Goal: Connect with others: Connect with others

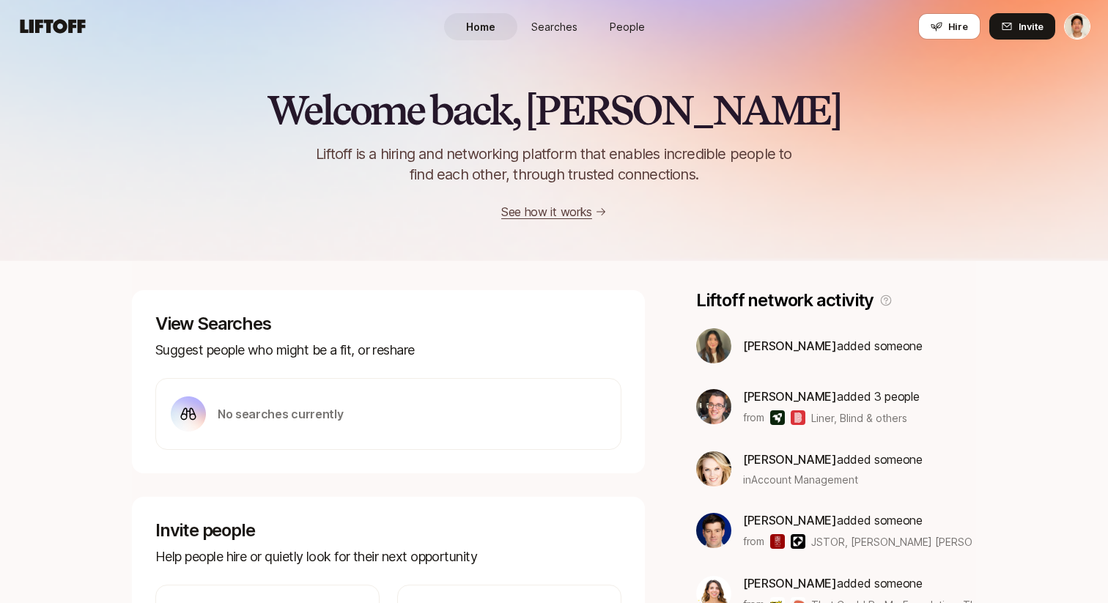
click at [616, 26] on span "People" at bounding box center [627, 26] width 35 height 15
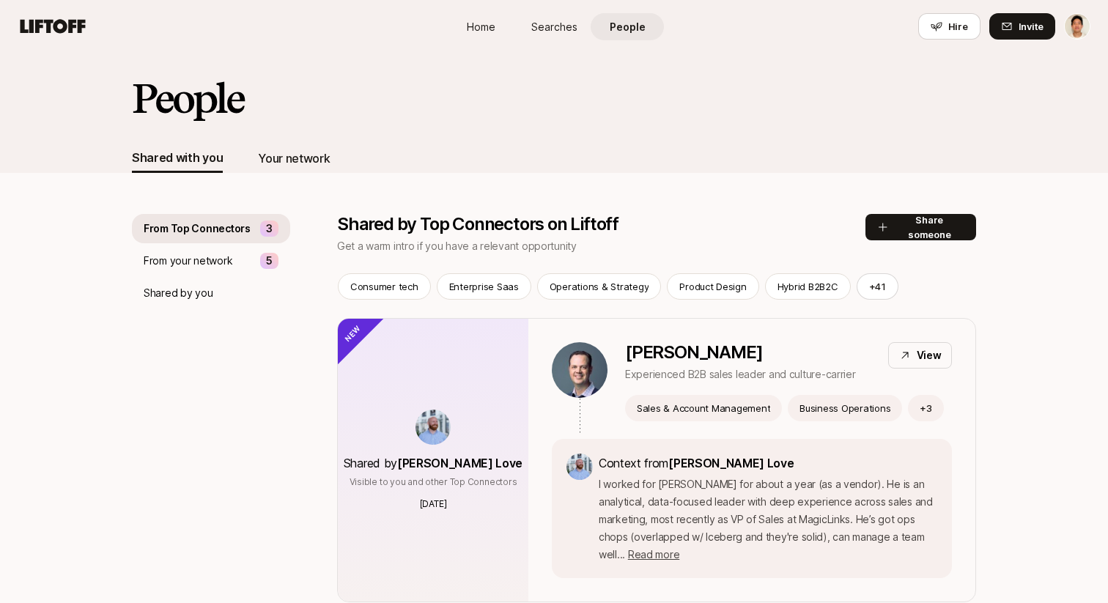
click at [296, 158] on div "Your network" at bounding box center [294, 158] width 72 height 19
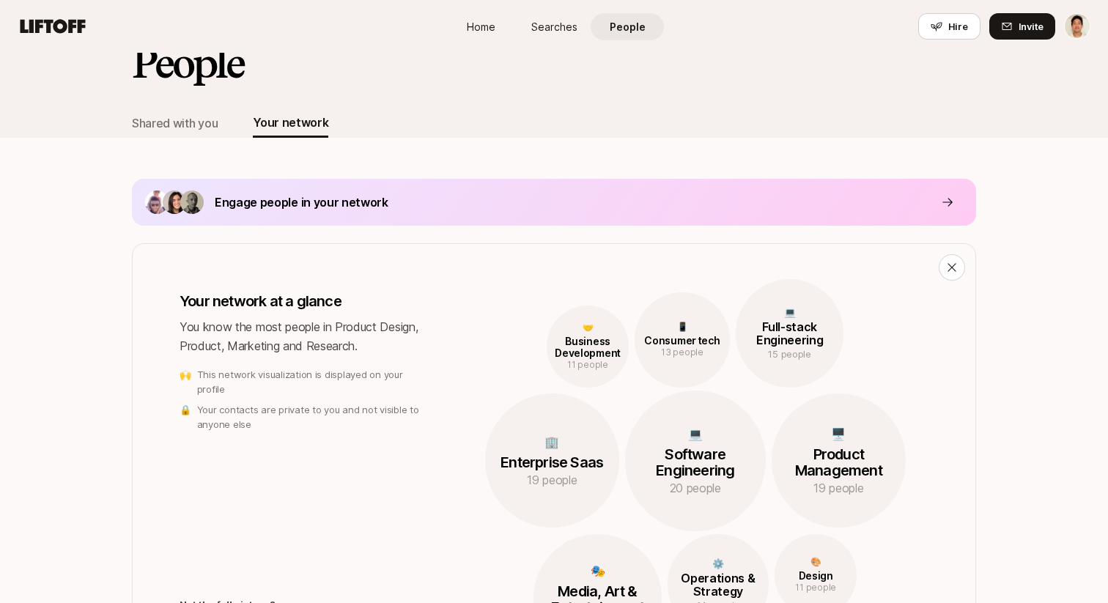
scroll to position [32, 0]
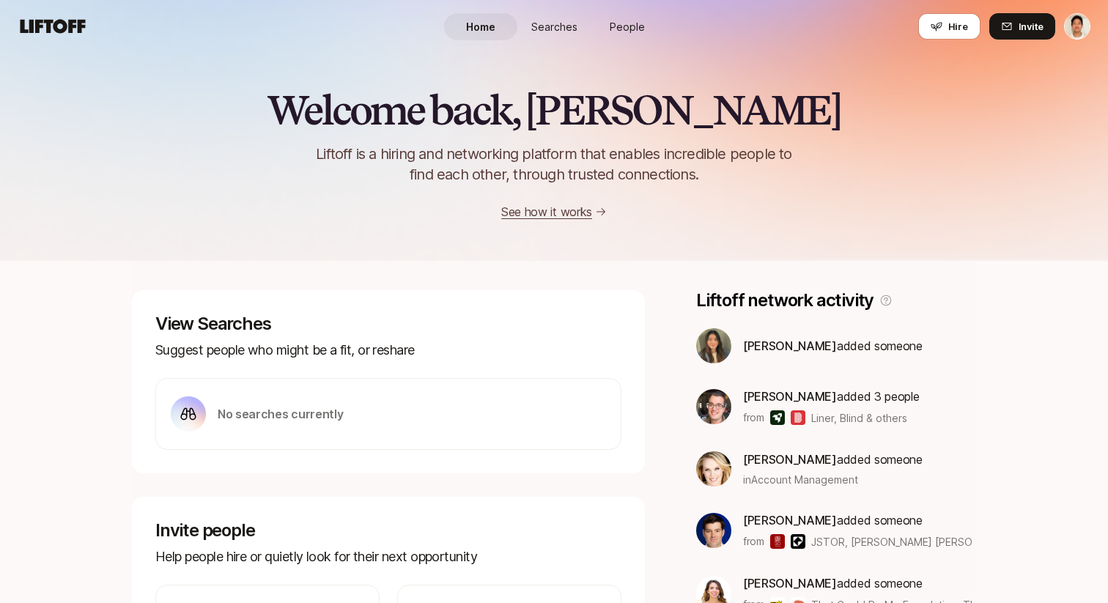
click at [624, 22] on span "People" at bounding box center [627, 26] width 35 height 15
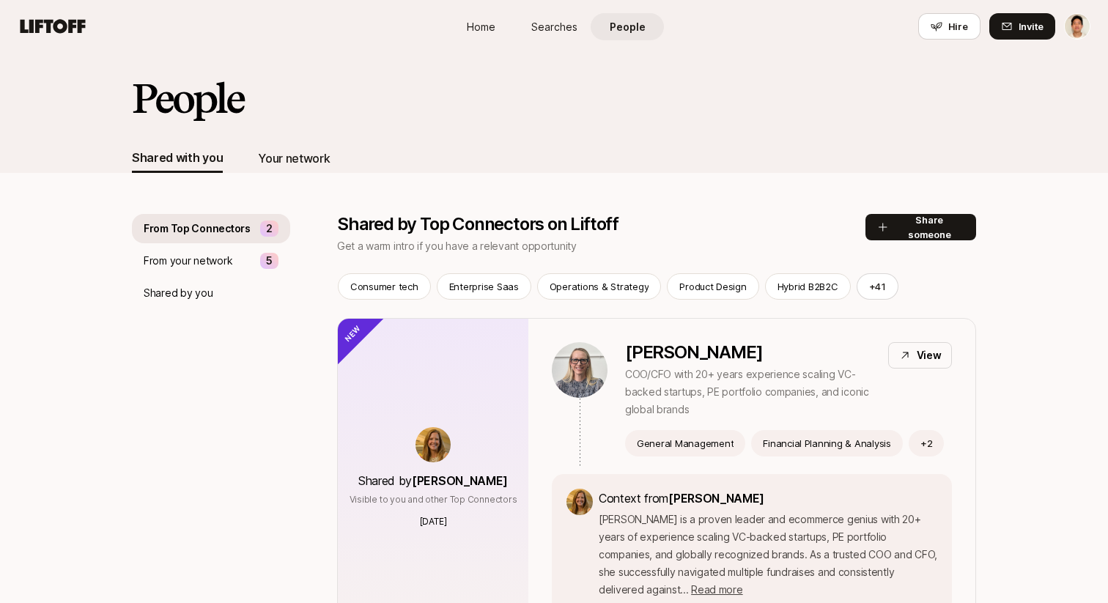
click at [278, 164] on div "Your network" at bounding box center [294, 158] width 72 height 19
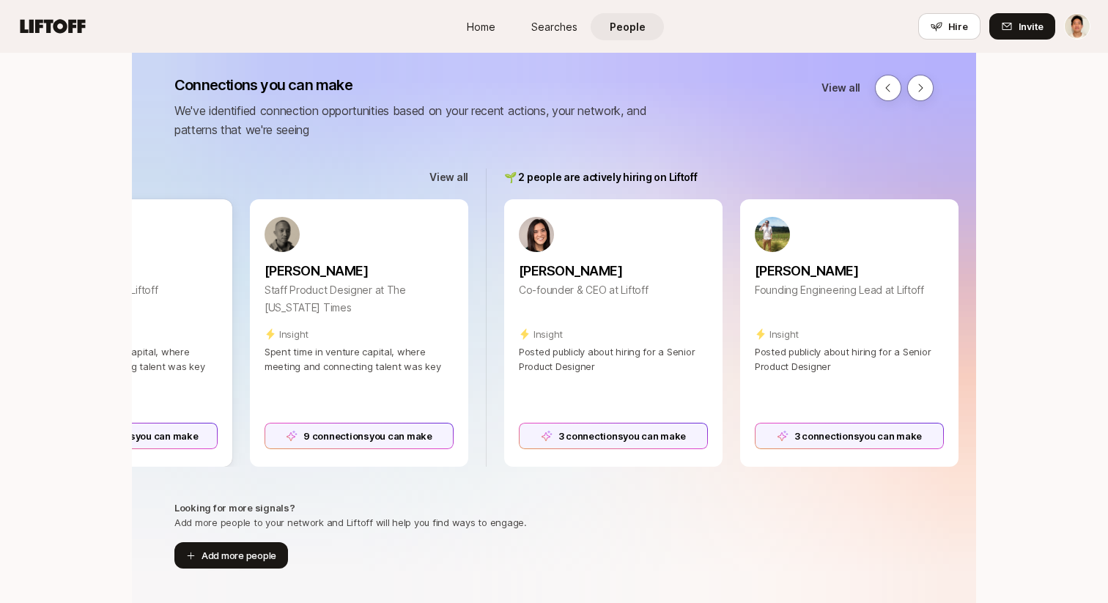
scroll to position [0, 1656]
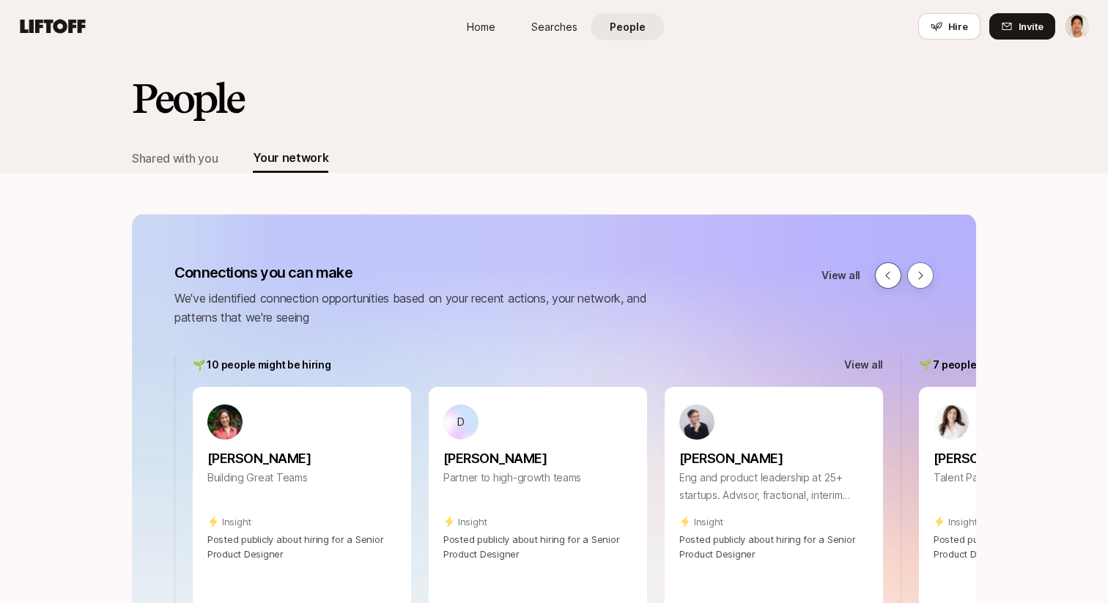
click at [886, 276] on icon at bounding box center [888, 276] width 12 height 12
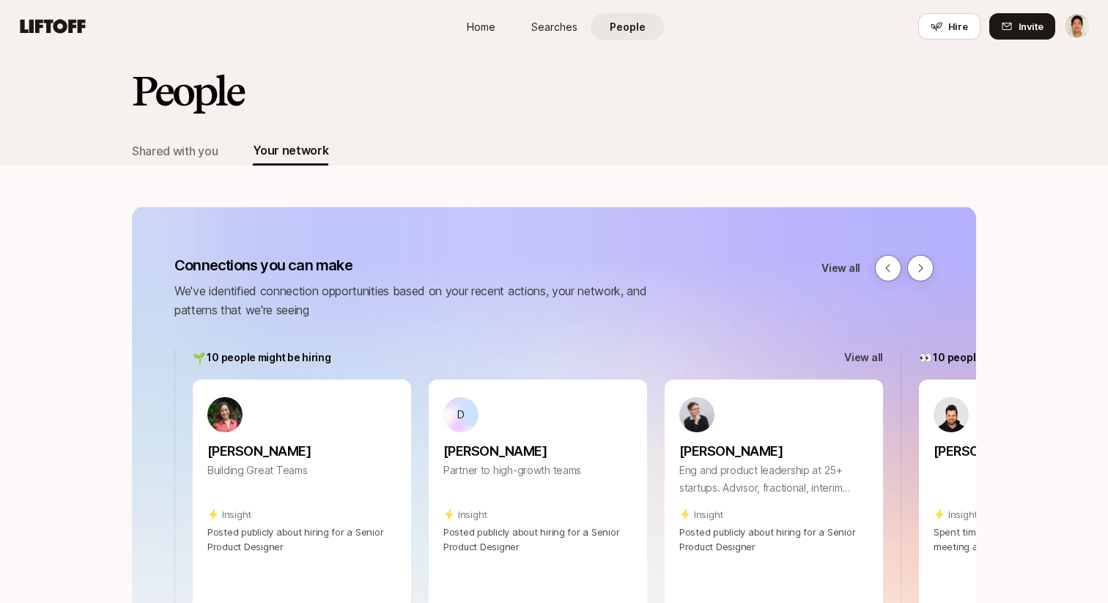
scroll to position [5, 0]
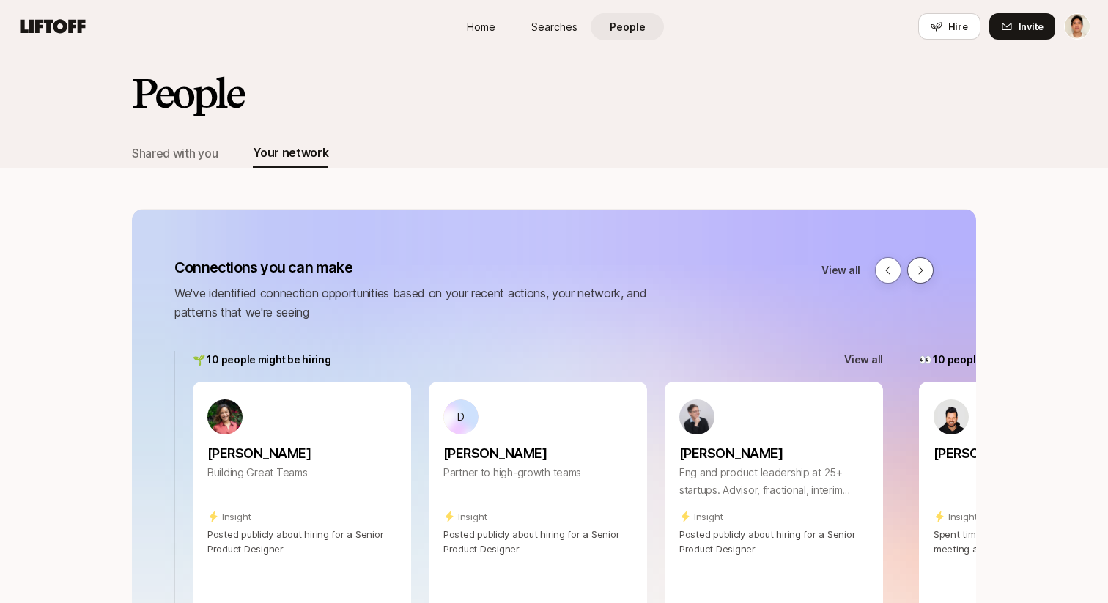
click at [925, 267] on icon at bounding box center [921, 271] width 12 height 12
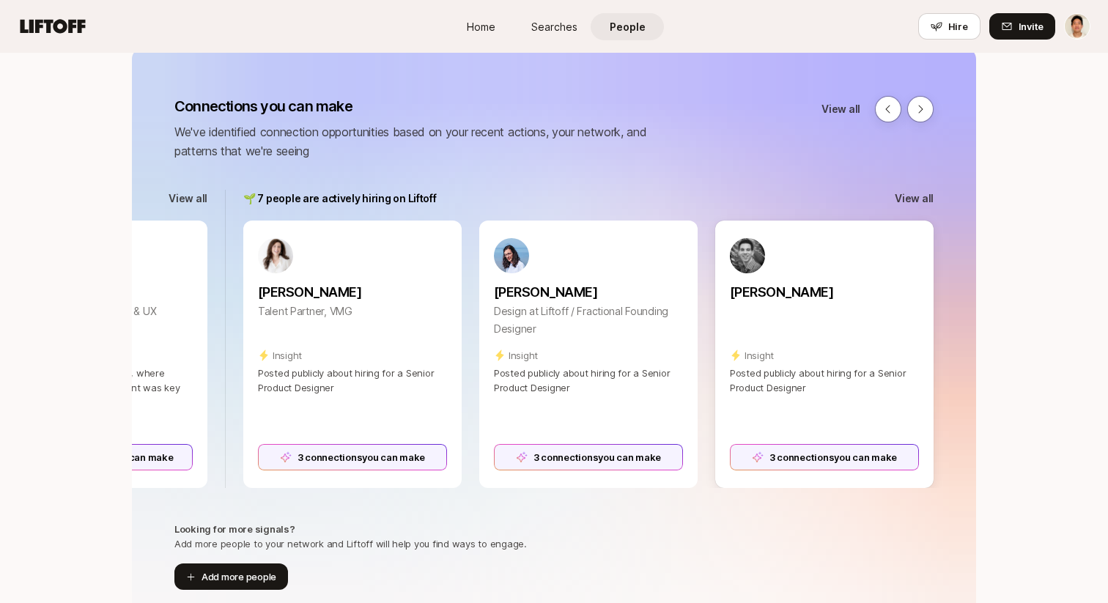
scroll to position [168, 0]
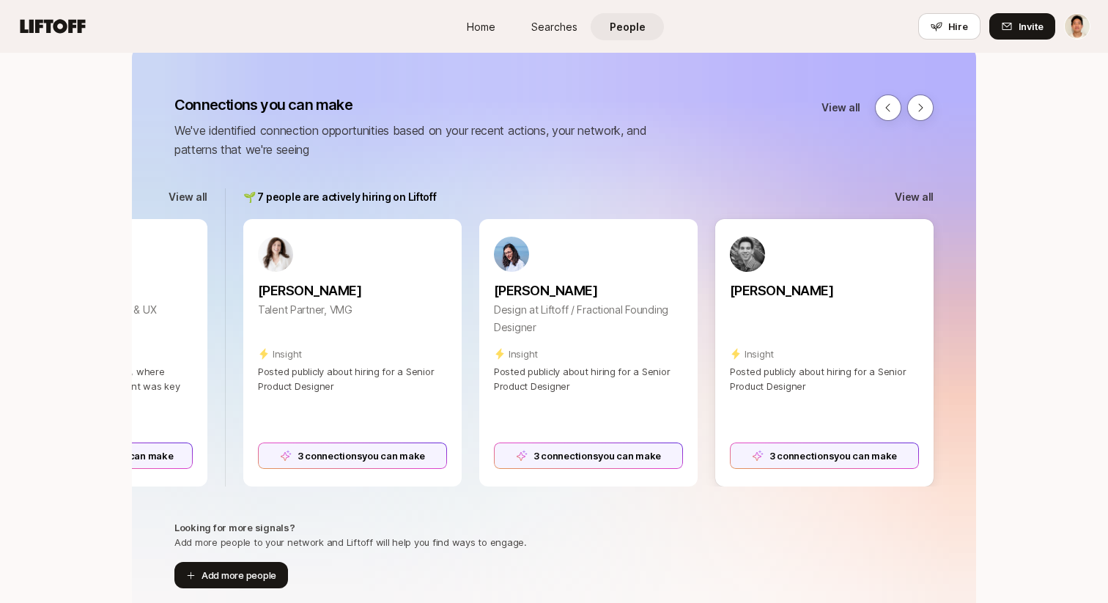
click at [756, 453] on div "3 connections you can make" at bounding box center [824, 456] width 189 height 26
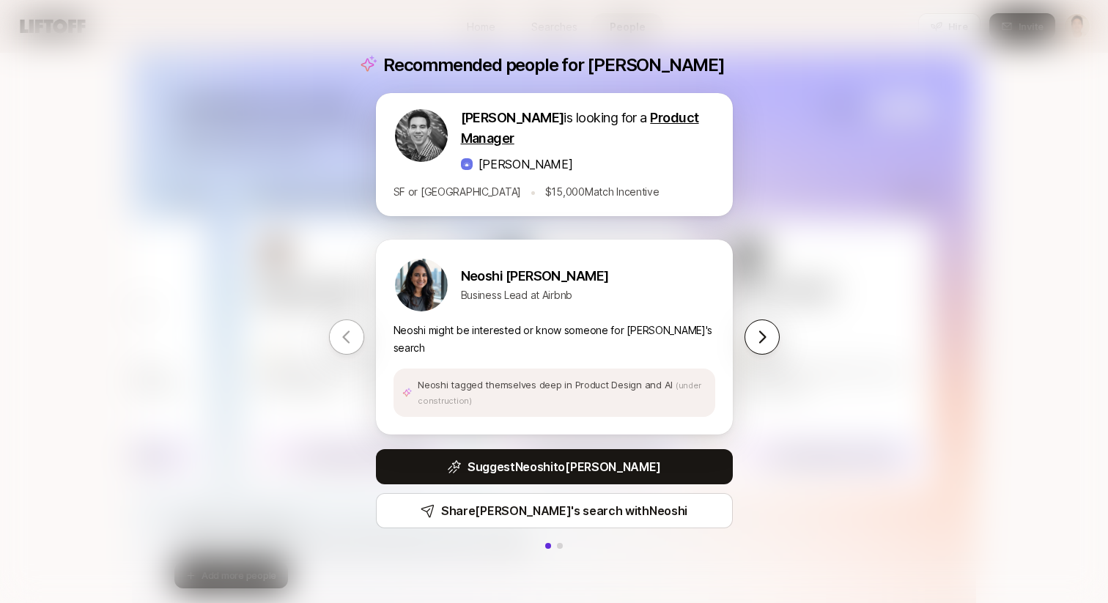
click at [751, 342] on button at bounding box center [762, 337] width 35 height 35
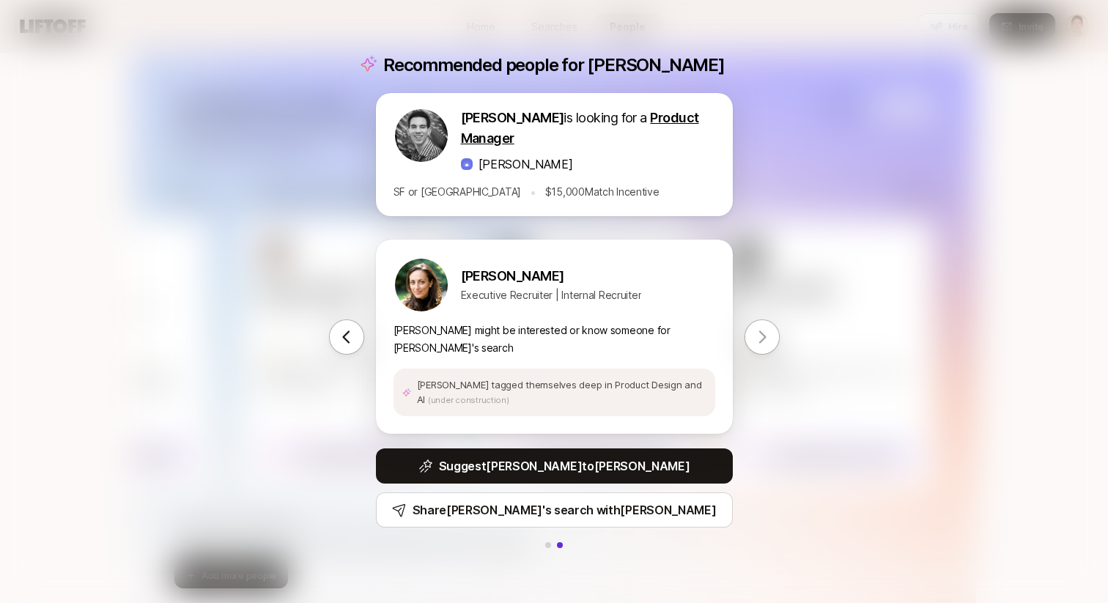
click at [759, 340] on icon at bounding box center [762, 337] width 18 height 18
click at [343, 336] on icon at bounding box center [345, 337] width 7 height 12
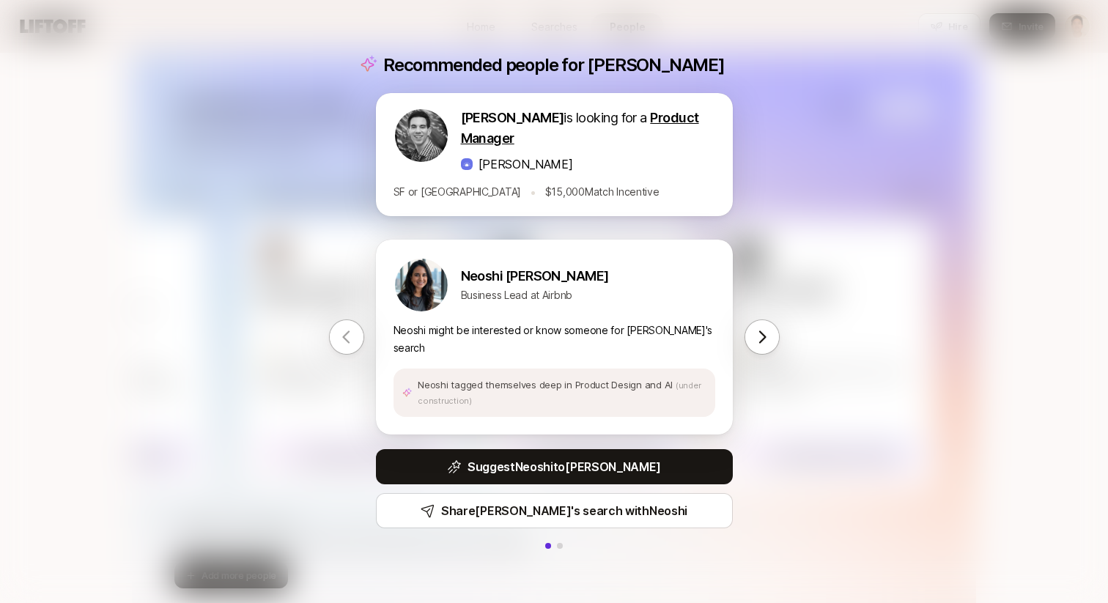
click at [213, 245] on div "Recommended people for Jake Jake Stauch is looking for a Product Manager Fay SF…" at bounding box center [554, 301] width 1108 height 603
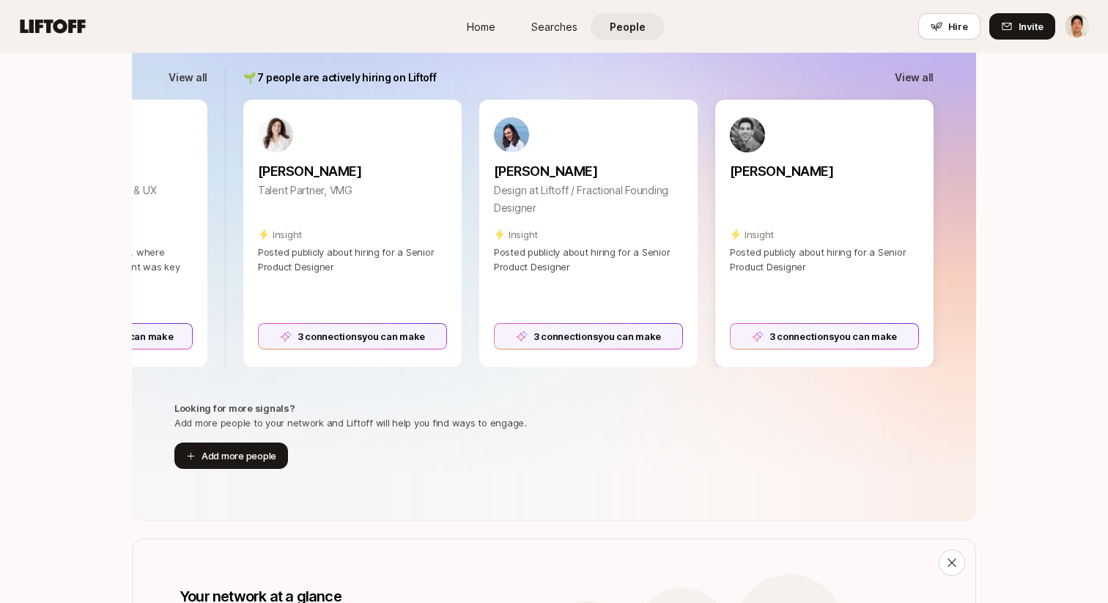
scroll to position [293, 0]
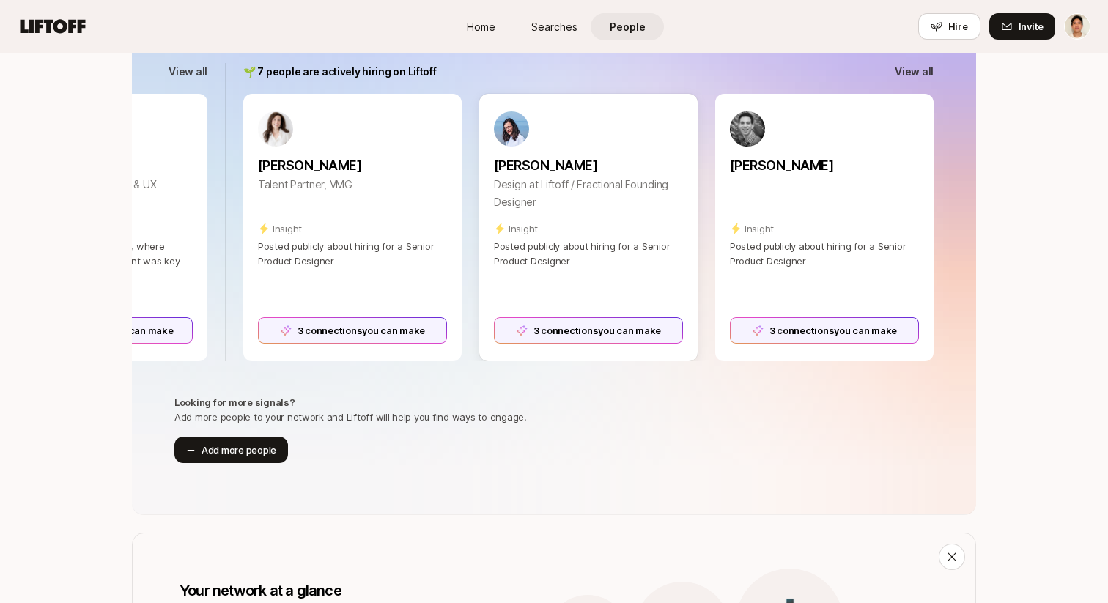
click at [591, 321] on div "3 connections you can make" at bounding box center [588, 330] width 189 height 26
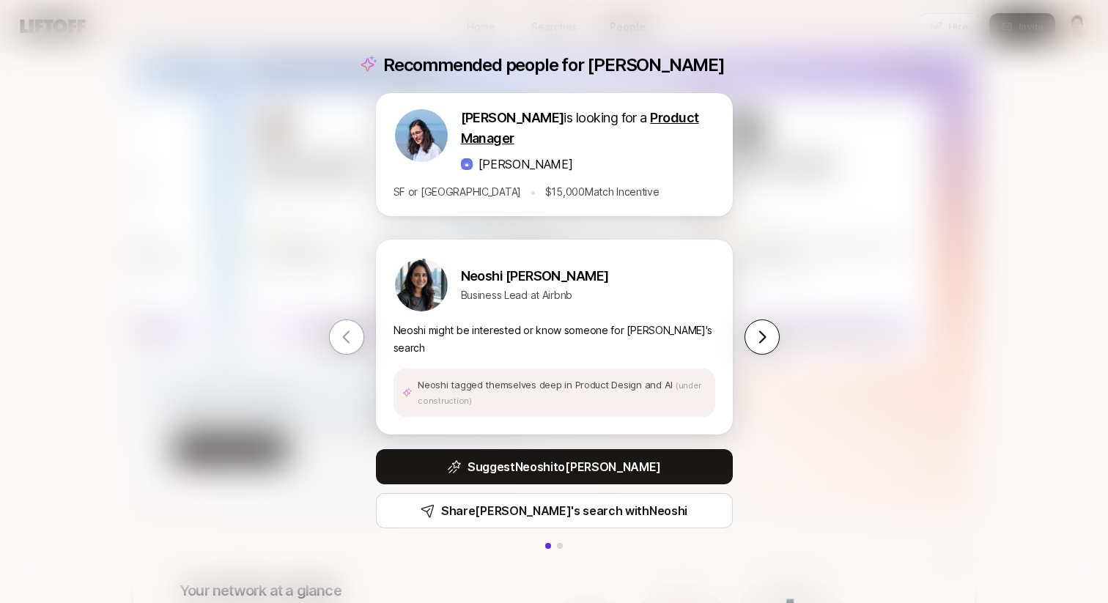
click at [766, 341] on button at bounding box center [762, 337] width 35 height 35
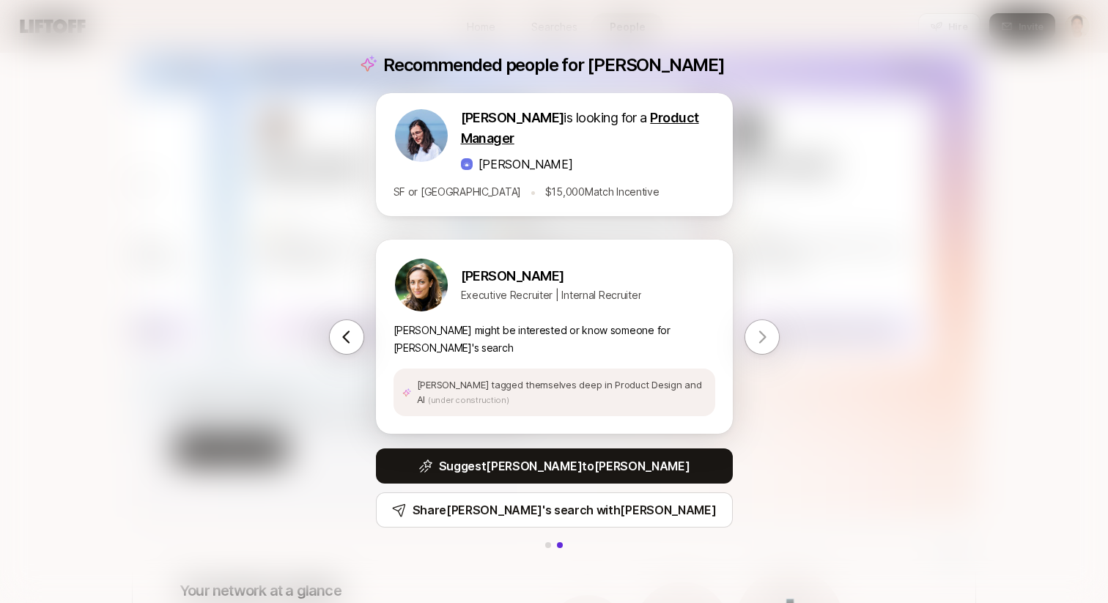
click at [766, 341] on button at bounding box center [762, 337] width 35 height 35
click at [341, 328] on icon at bounding box center [347, 337] width 18 height 18
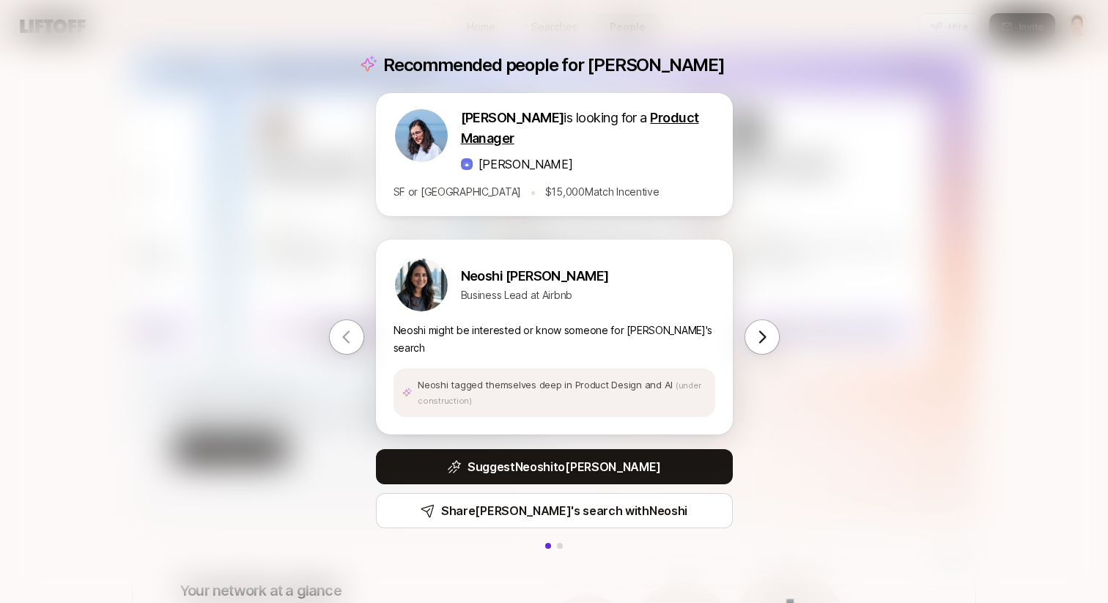
click at [278, 256] on div "Recommended people for Dan Dan Tase is looking for a Product Manager Fay SF or …" at bounding box center [554, 301] width 1108 height 603
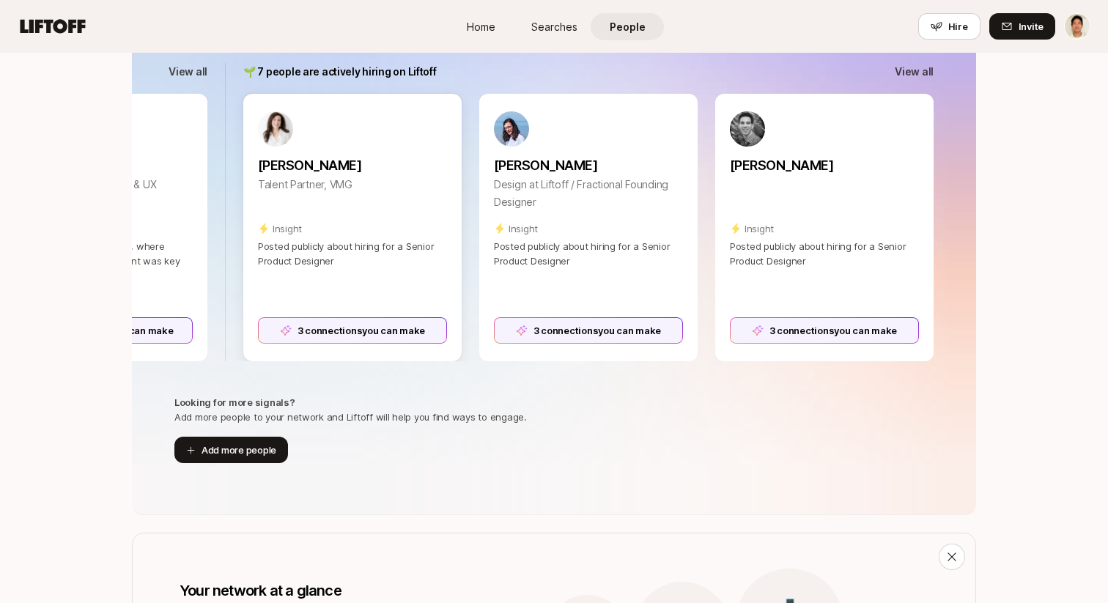
click at [358, 334] on div "3 connections you can make" at bounding box center [352, 330] width 189 height 26
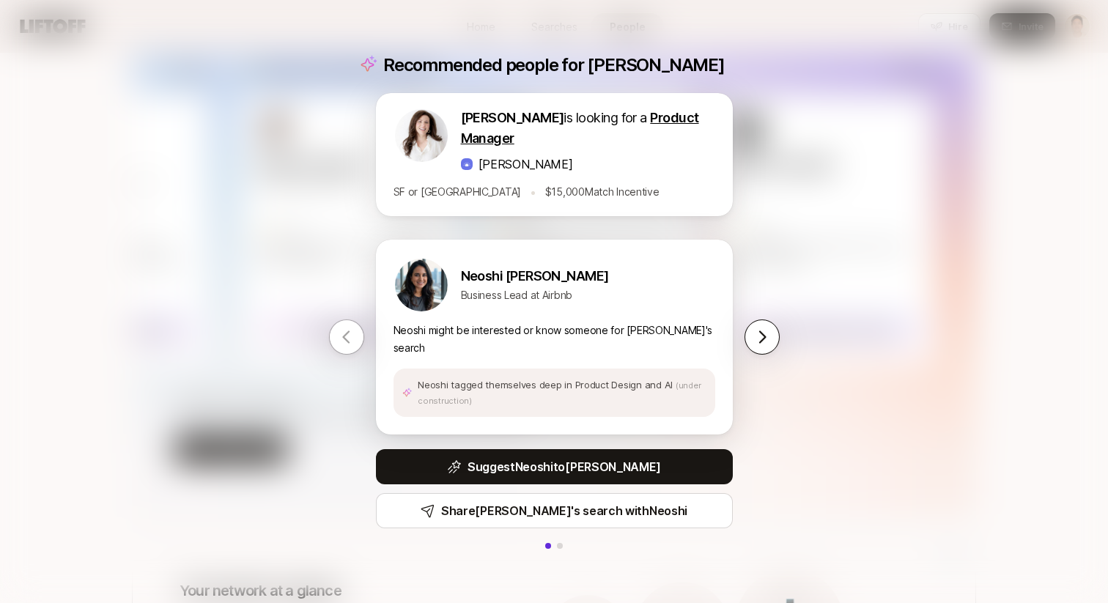
click at [767, 334] on icon at bounding box center [762, 337] width 18 height 18
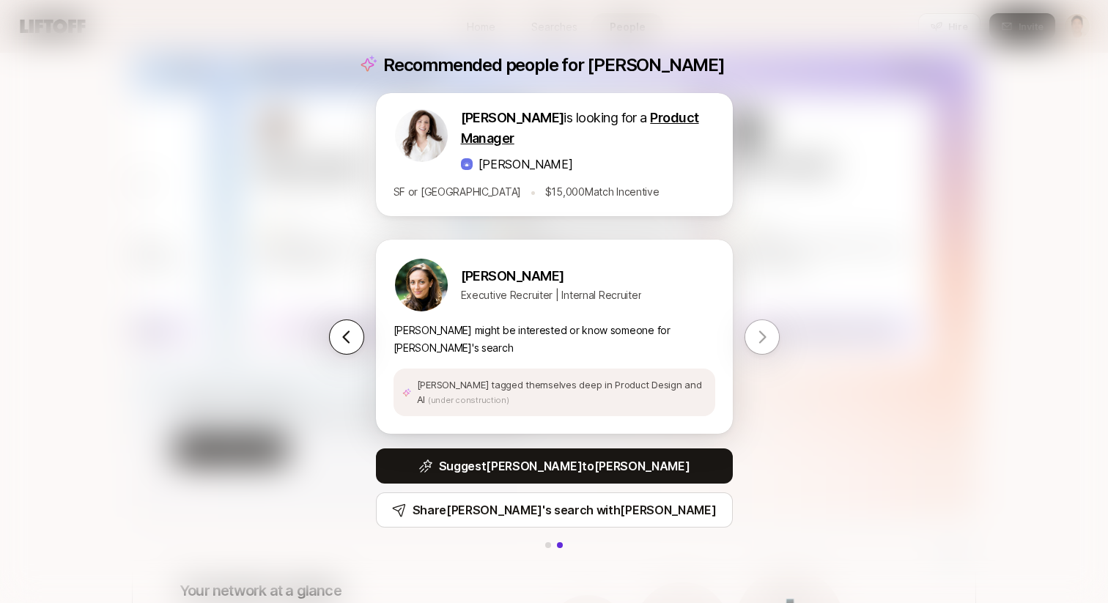
click at [342, 339] on icon at bounding box center [347, 337] width 18 height 18
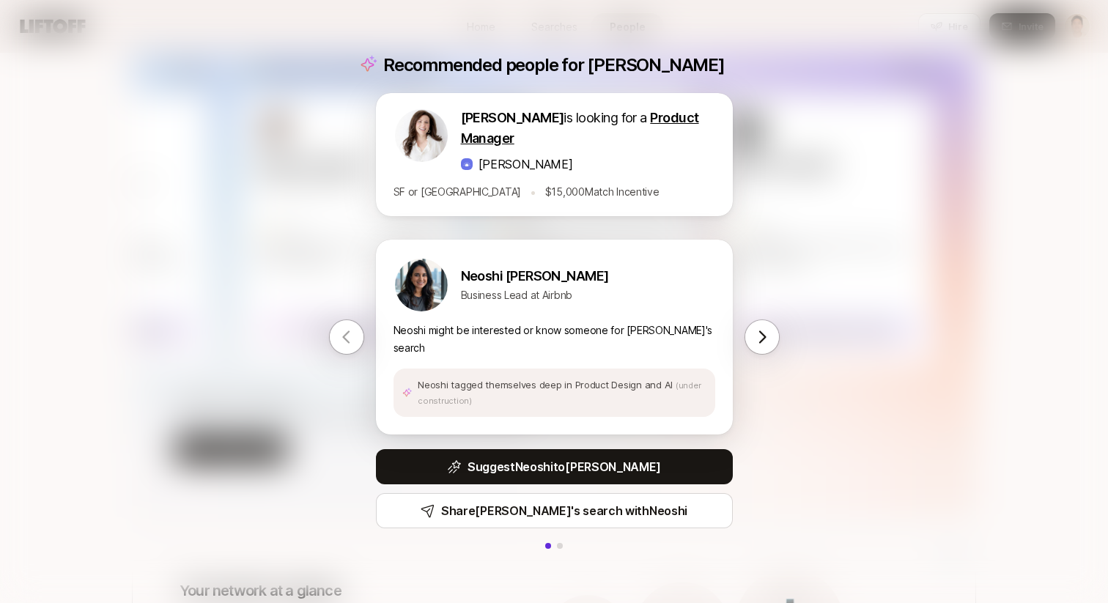
click at [307, 230] on div "Recommended people for Brianna Brianna Rizzo is looking for a Product Manager F…" at bounding box center [554, 301] width 1108 height 603
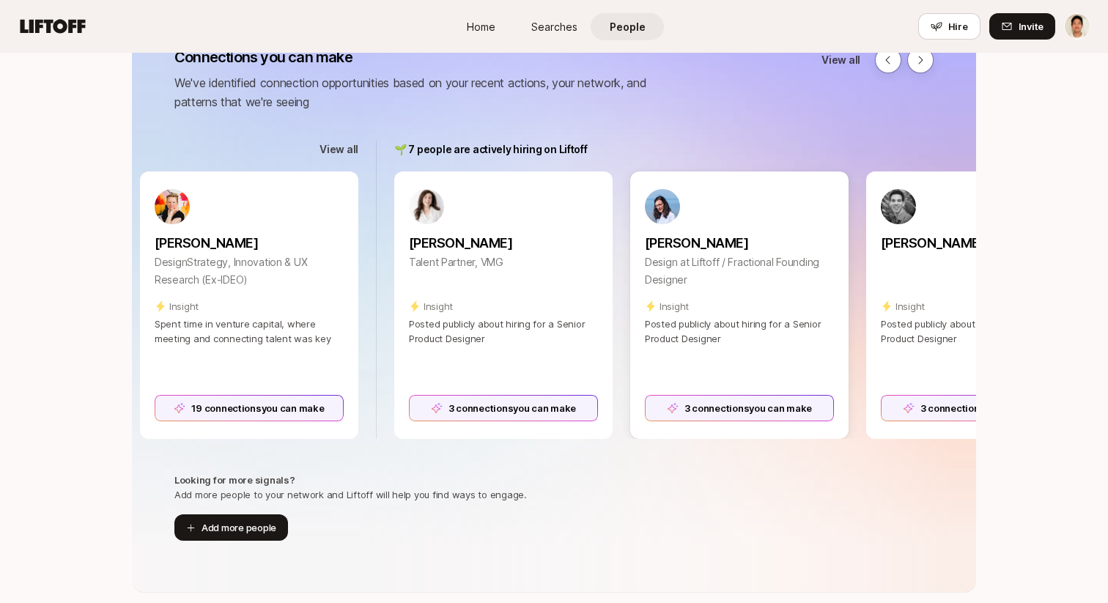
scroll to position [0, 1248]
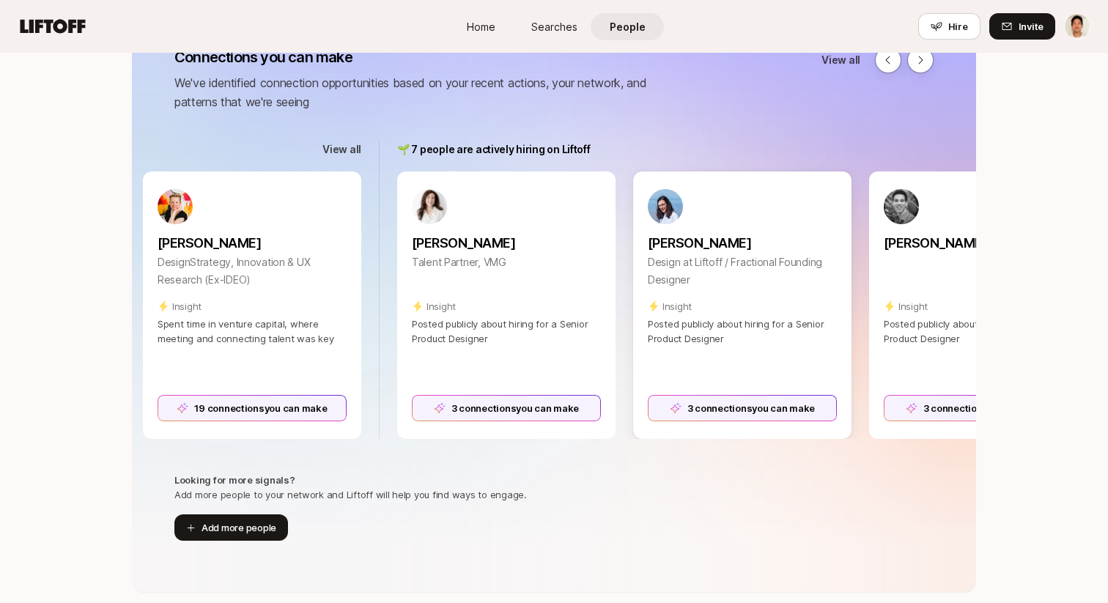
click at [671, 402] on div "3 connections you can make" at bounding box center [742, 408] width 189 height 26
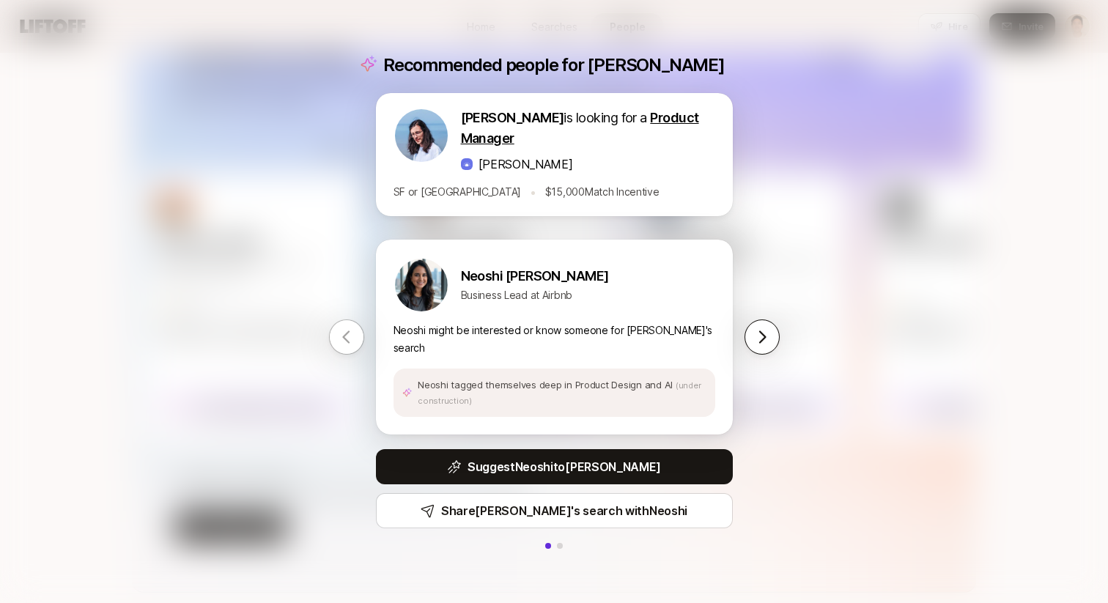
click at [767, 330] on icon at bounding box center [762, 337] width 18 height 18
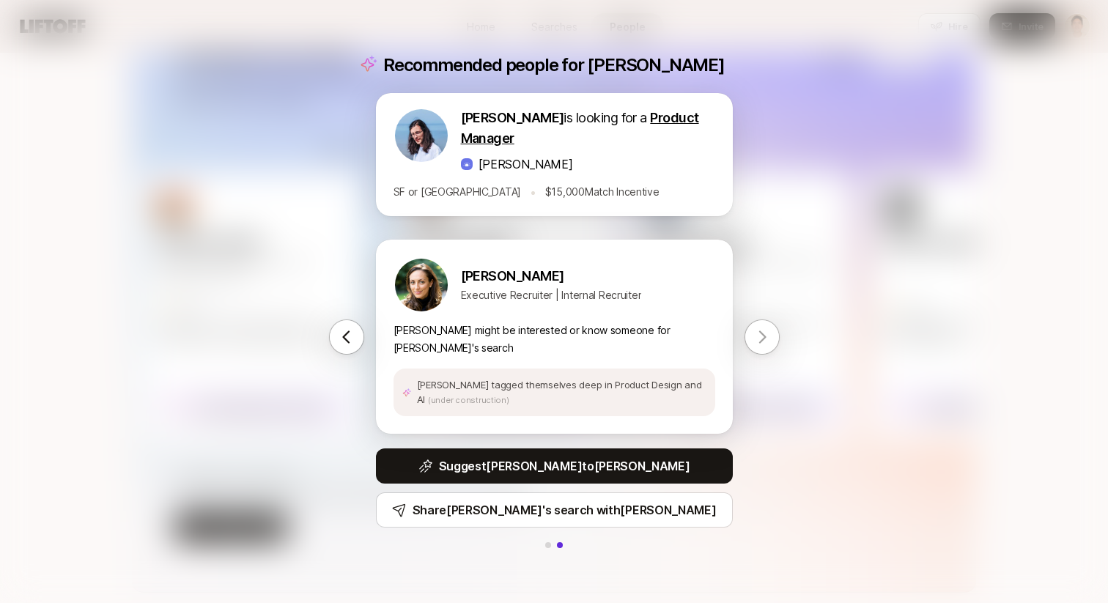
click at [767, 330] on icon at bounding box center [762, 337] width 18 height 18
click at [347, 342] on button at bounding box center [346, 337] width 35 height 35
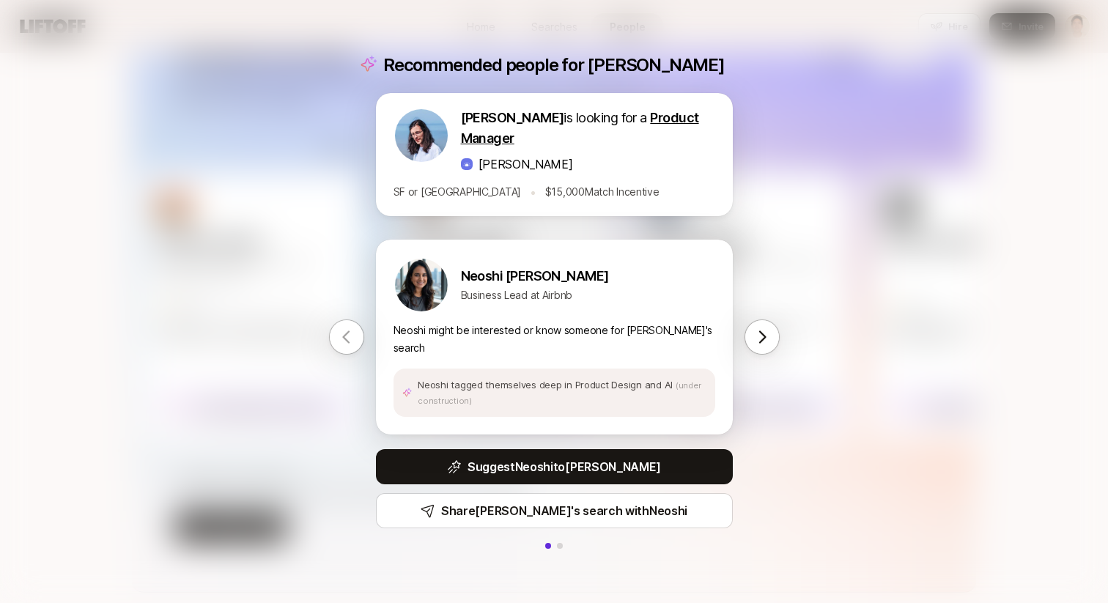
click at [295, 270] on div "Recommended people for Dan Dan Tase is looking for a Product Manager Fay SF or …" at bounding box center [554, 301] width 1108 height 603
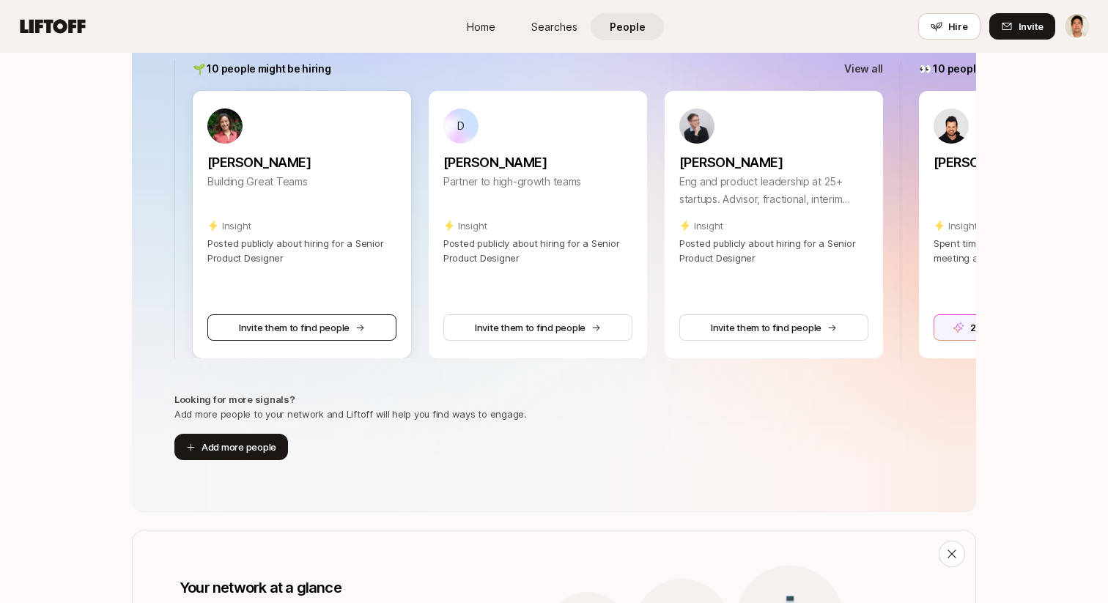
scroll to position [290, 0]
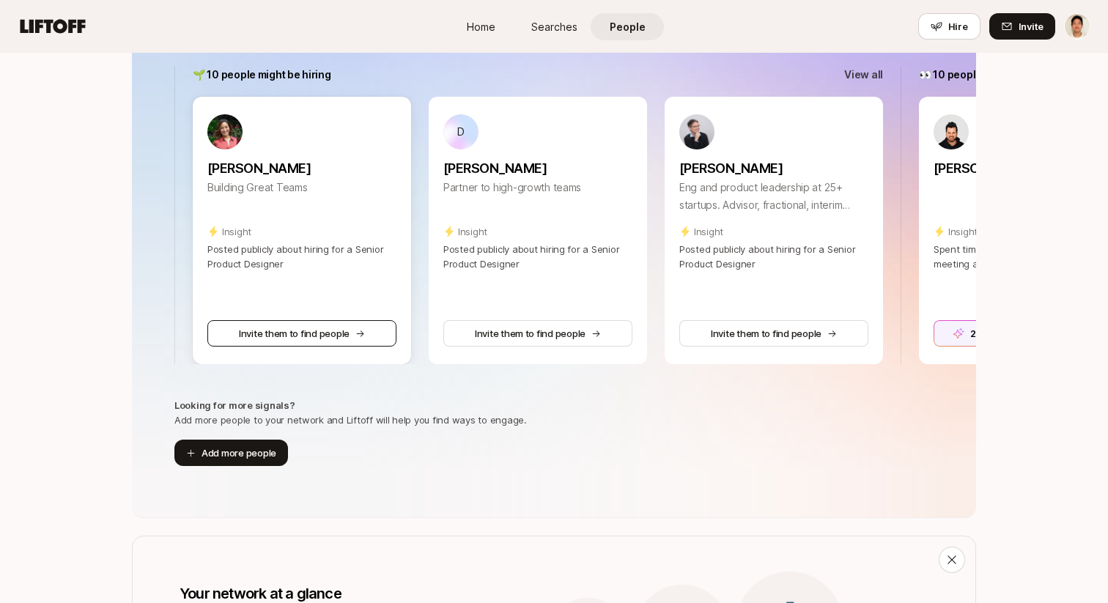
click at [334, 331] on button "Invite them to find people" at bounding box center [301, 333] width 189 height 26
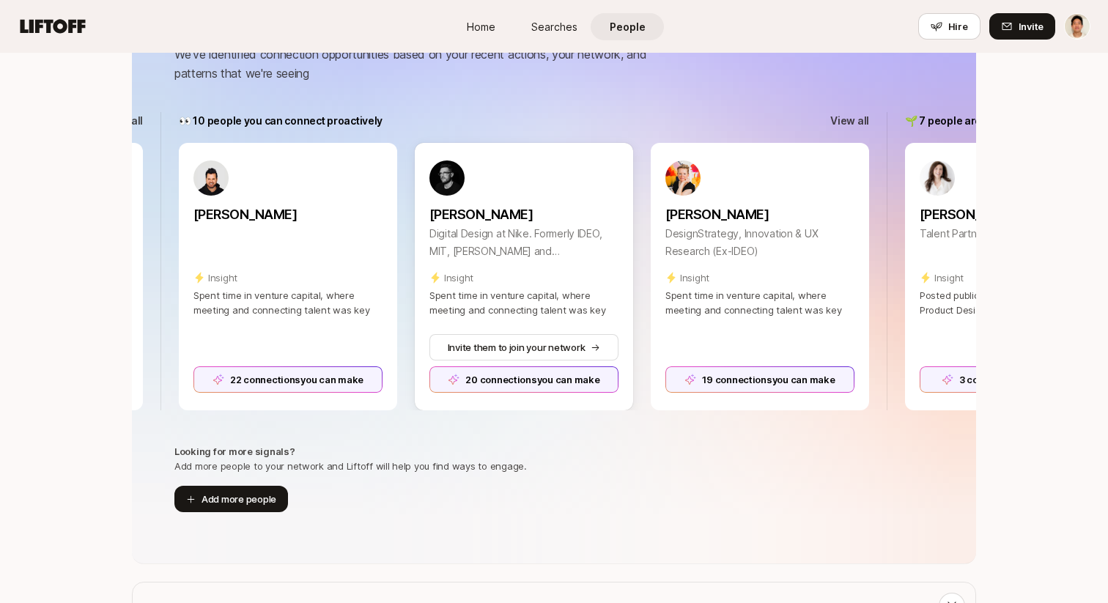
scroll to position [0, 742]
click at [562, 385] on div "20 connections you can make" at bounding box center [522, 379] width 189 height 26
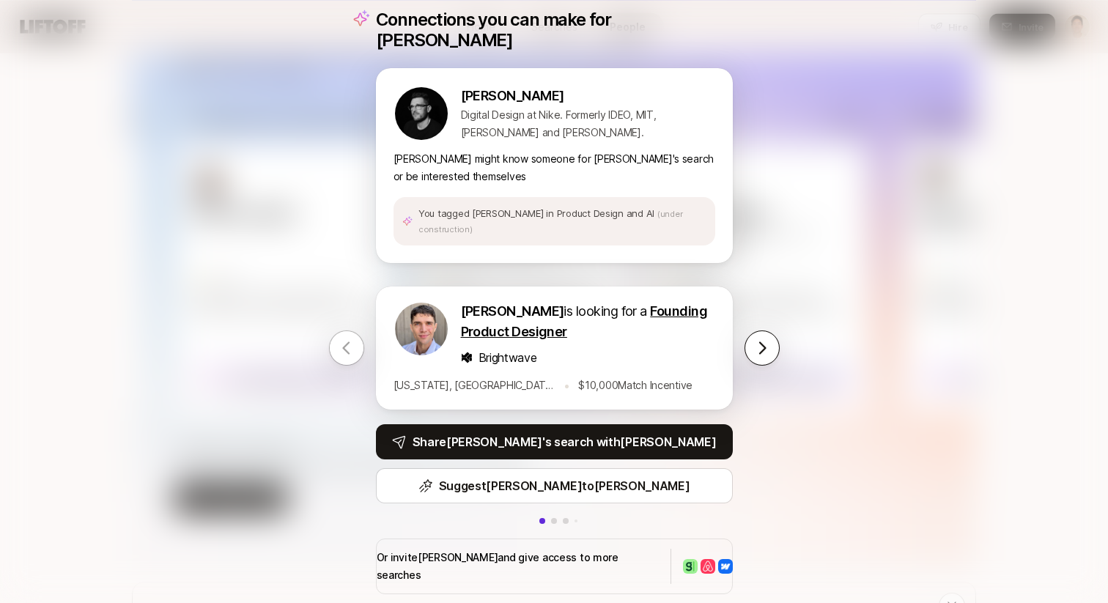
click at [758, 339] on icon at bounding box center [762, 348] width 18 height 18
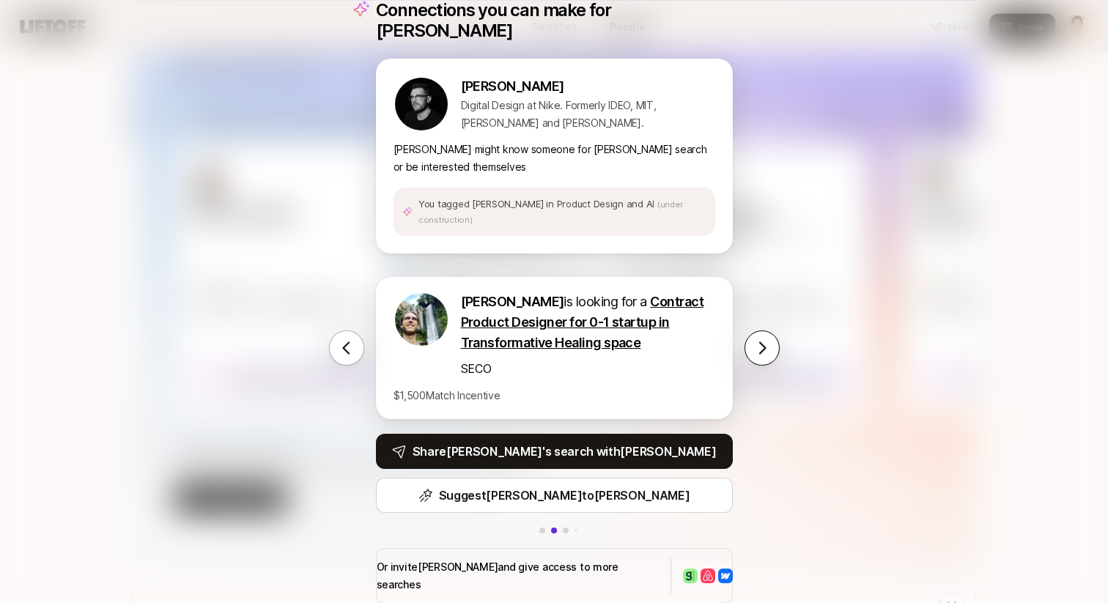
click at [764, 339] on icon at bounding box center [762, 348] width 18 height 18
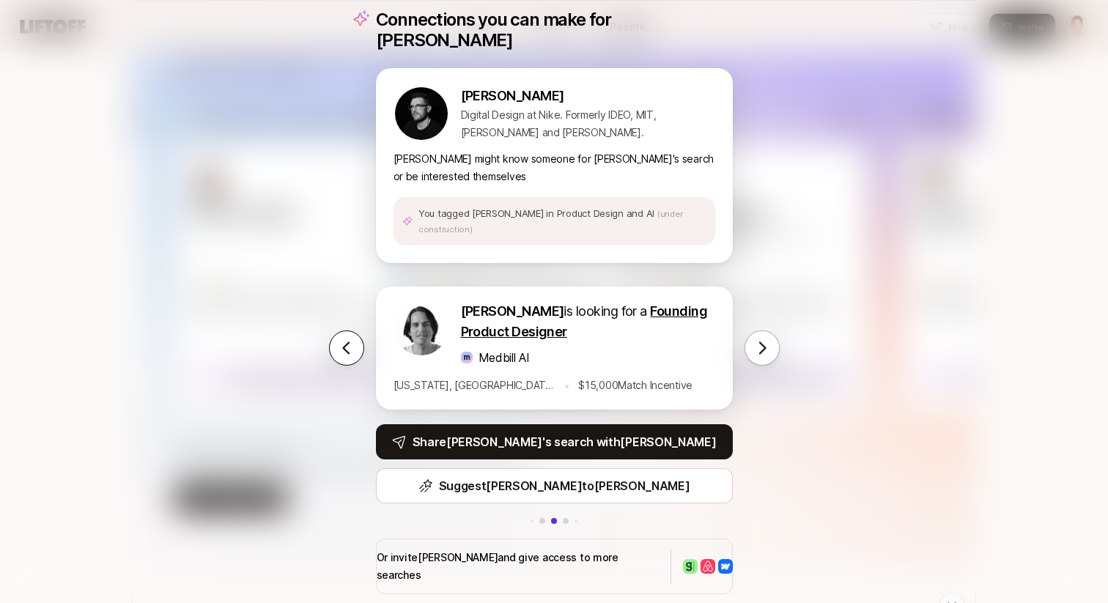
click at [352, 343] on icon at bounding box center [347, 348] width 18 height 18
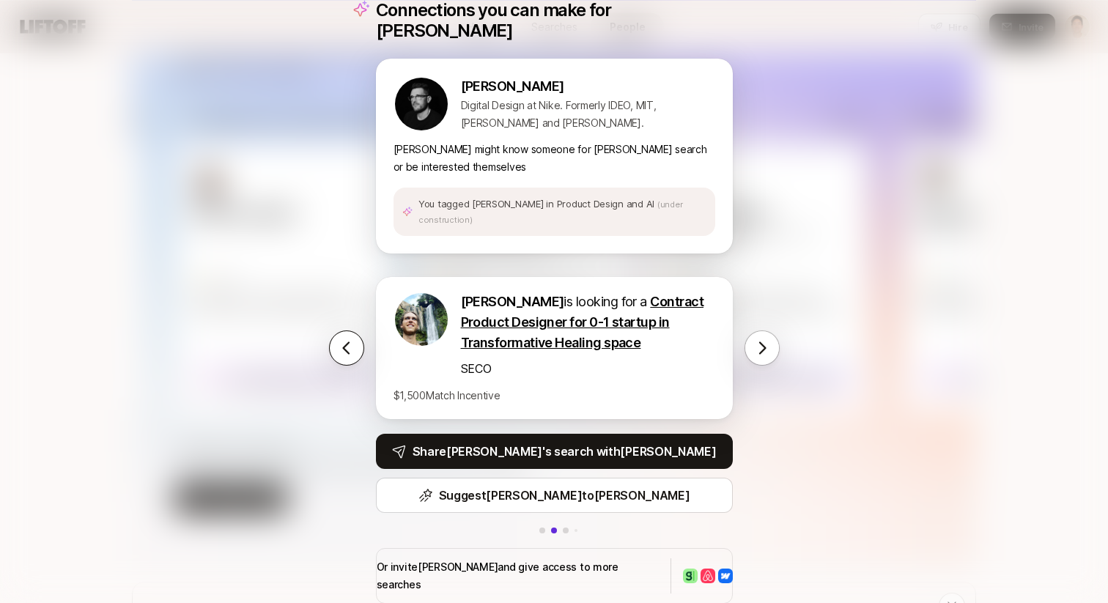
click at [352, 343] on icon at bounding box center [347, 348] width 18 height 18
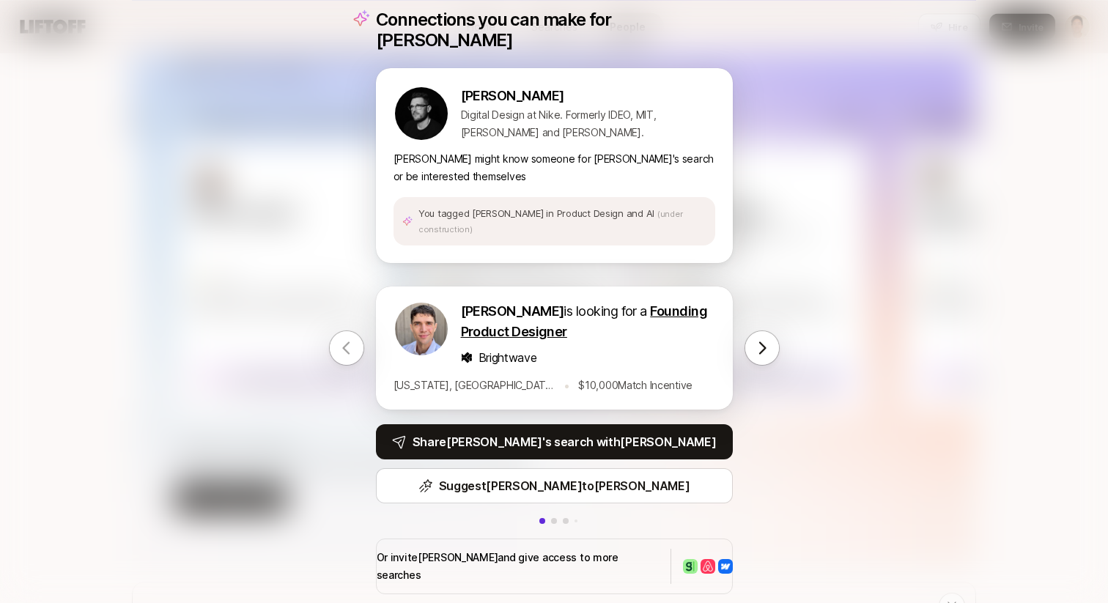
click at [352, 343] on icon at bounding box center [347, 348] width 18 height 18
click at [294, 387] on div "Connections you can make for Ryan Ryan Sievert Digital Design at Nike. Formerly…" at bounding box center [554, 301] width 1108 height 603
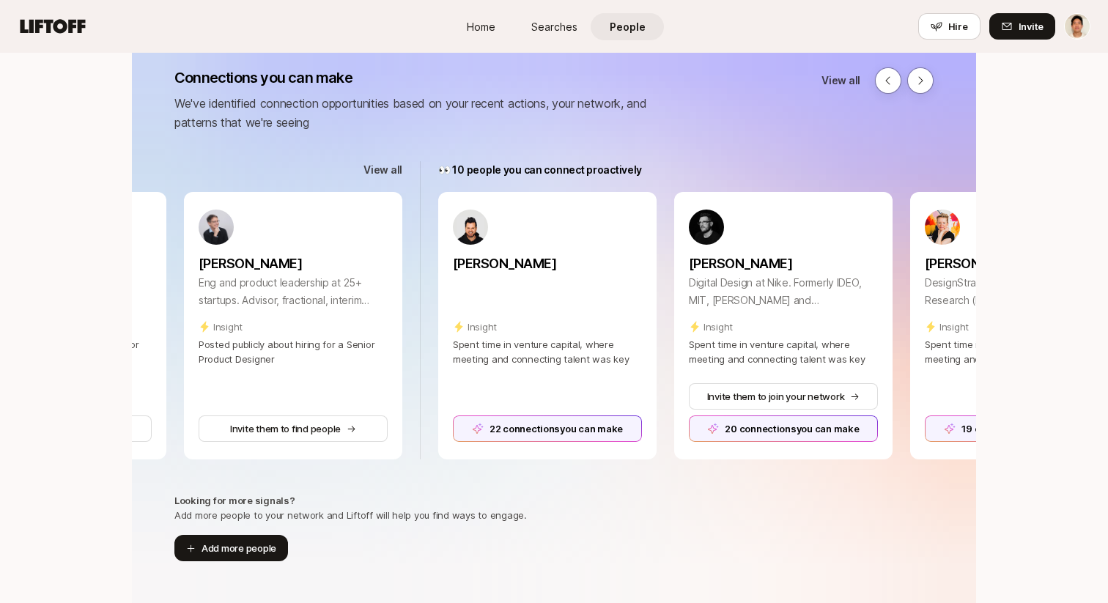
click at [391, 169] on p "View all" at bounding box center [383, 170] width 39 height 18
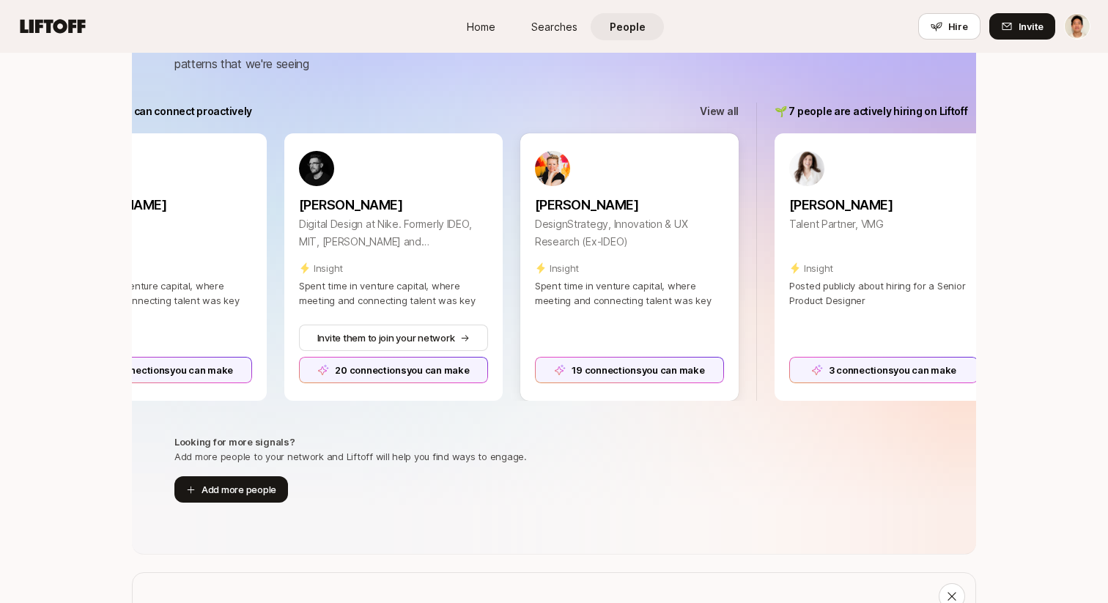
click at [577, 361] on div "19 connections you can make" at bounding box center [629, 370] width 189 height 26
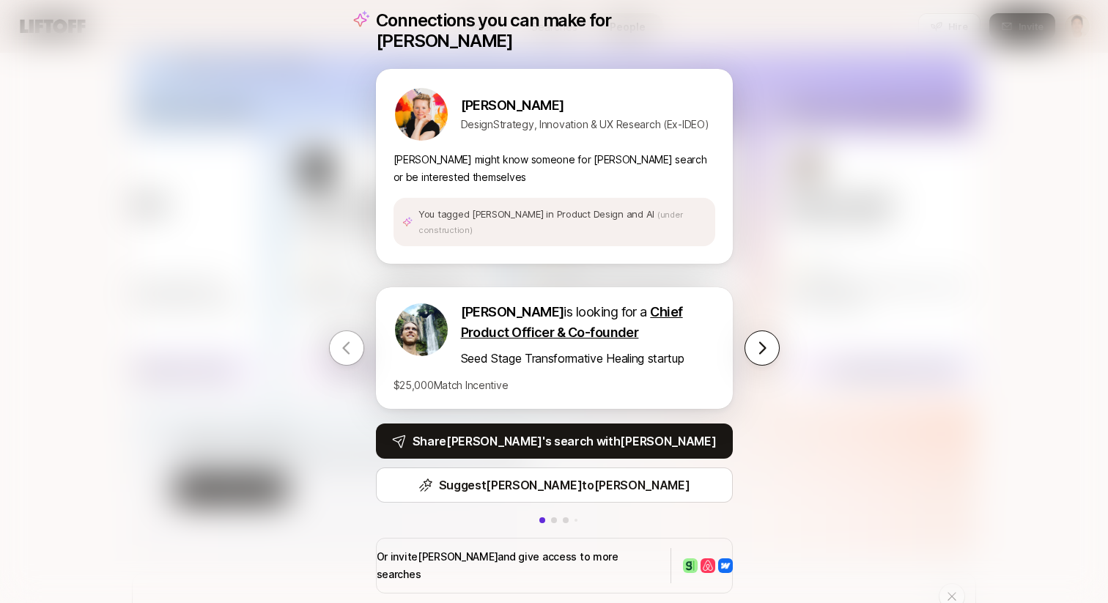
click at [760, 339] on icon at bounding box center [762, 348] width 18 height 18
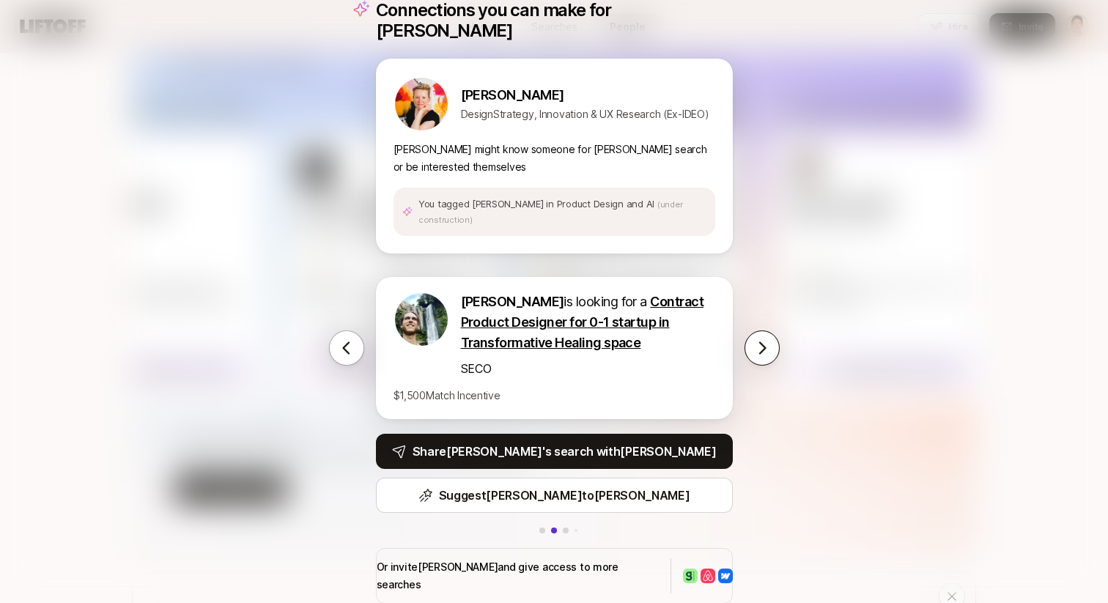
click at [760, 339] on icon at bounding box center [762, 348] width 18 height 18
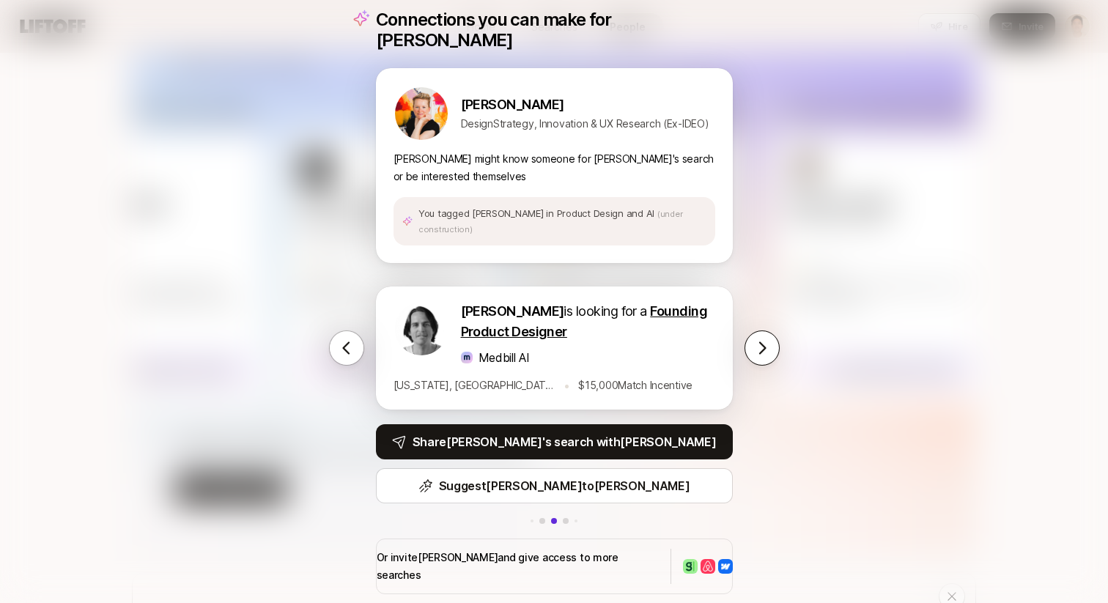
click at [773, 333] on button at bounding box center [762, 348] width 35 height 35
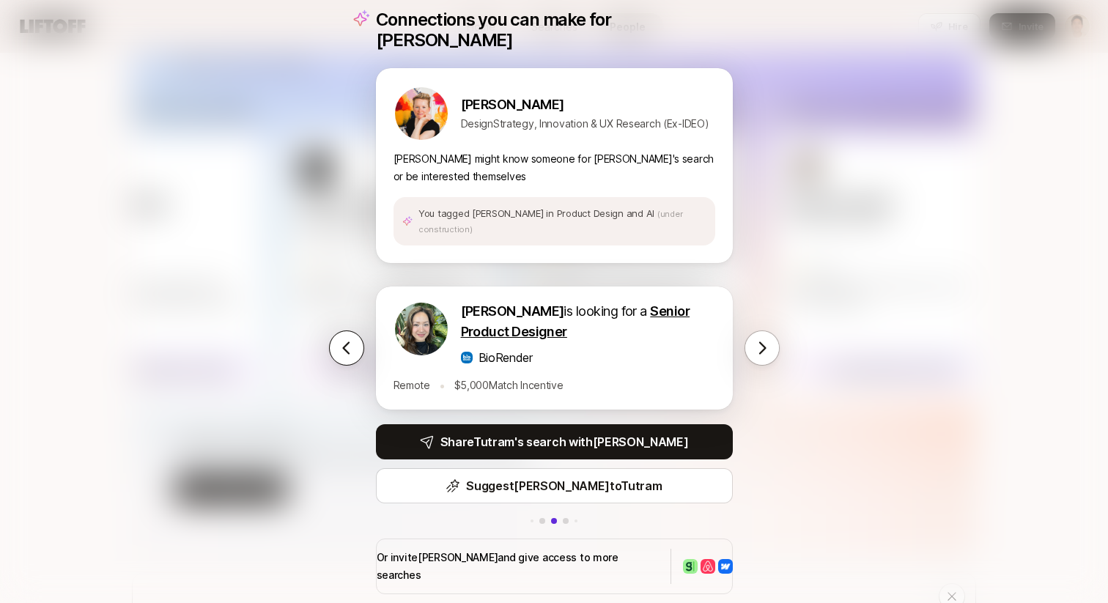
click at [347, 342] on icon at bounding box center [345, 348] width 7 height 12
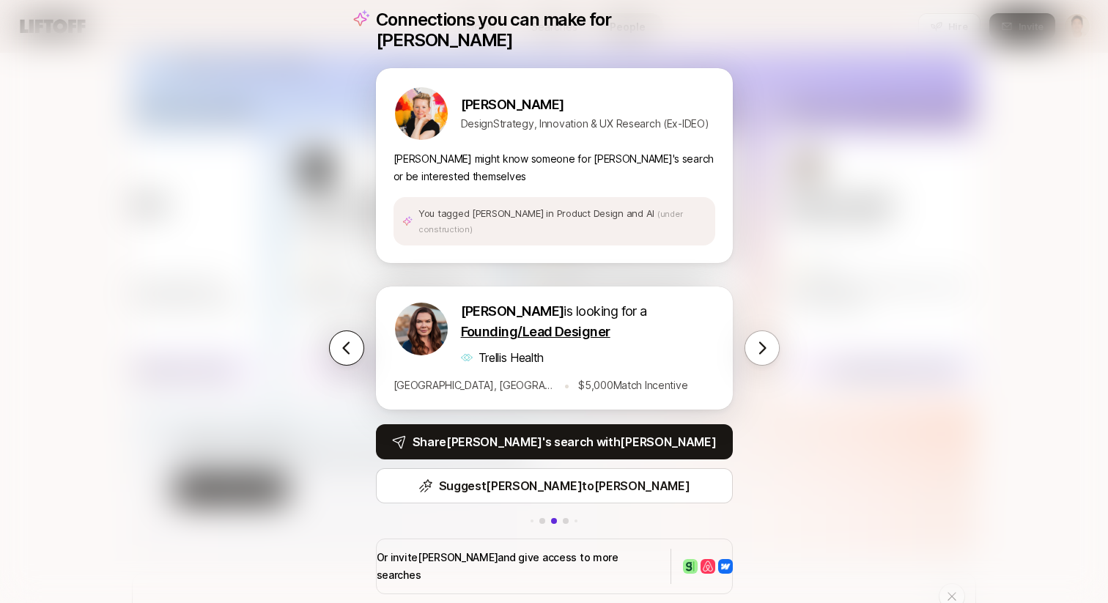
click at [347, 342] on icon at bounding box center [345, 348] width 7 height 12
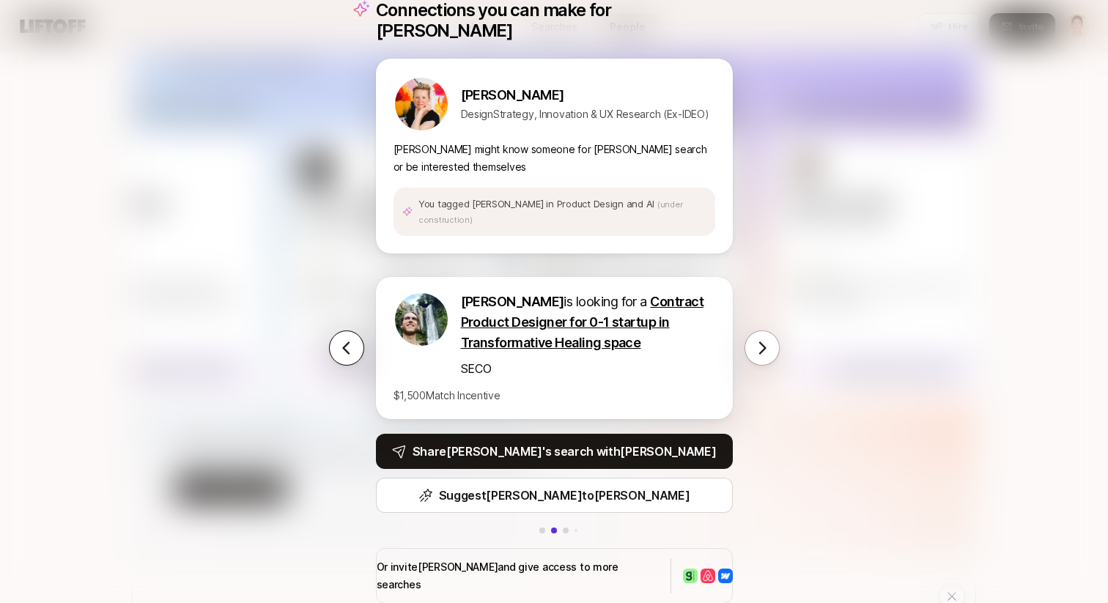
click at [347, 342] on icon at bounding box center [345, 348] width 7 height 12
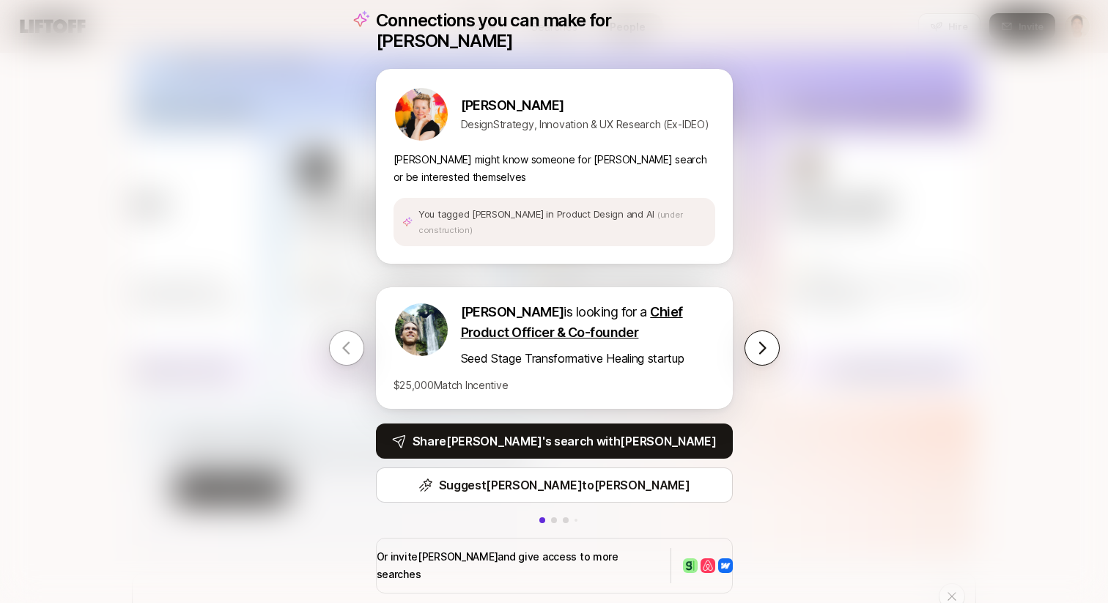
click at [760, 342] on icon at bounding box center [762, 348] width 7 height 12
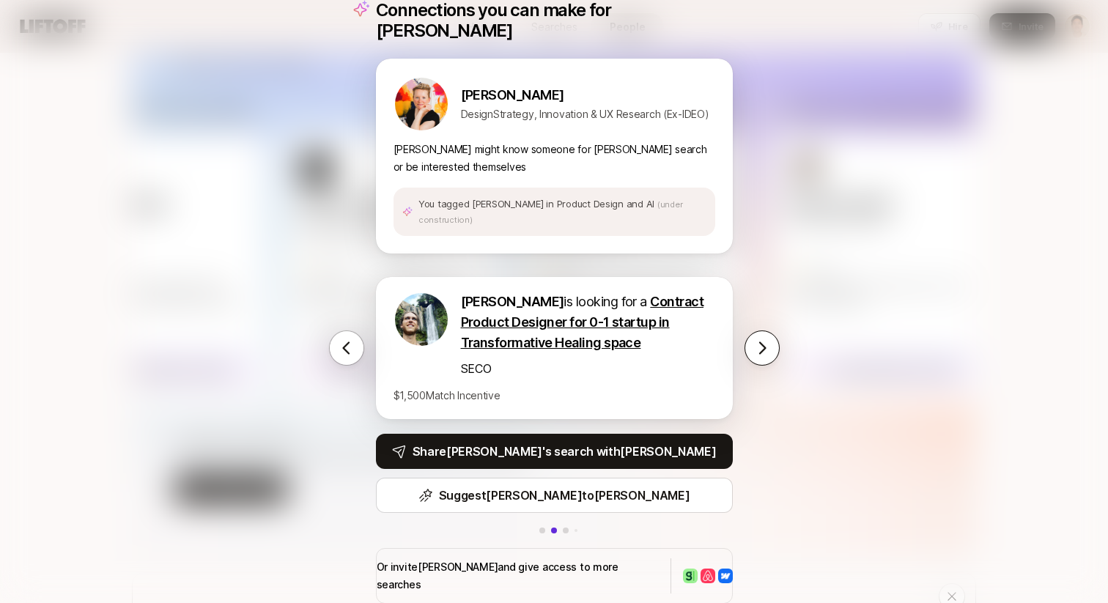
click at [760, 342] on icon at bounding box center [762, 348] width 7 height 12
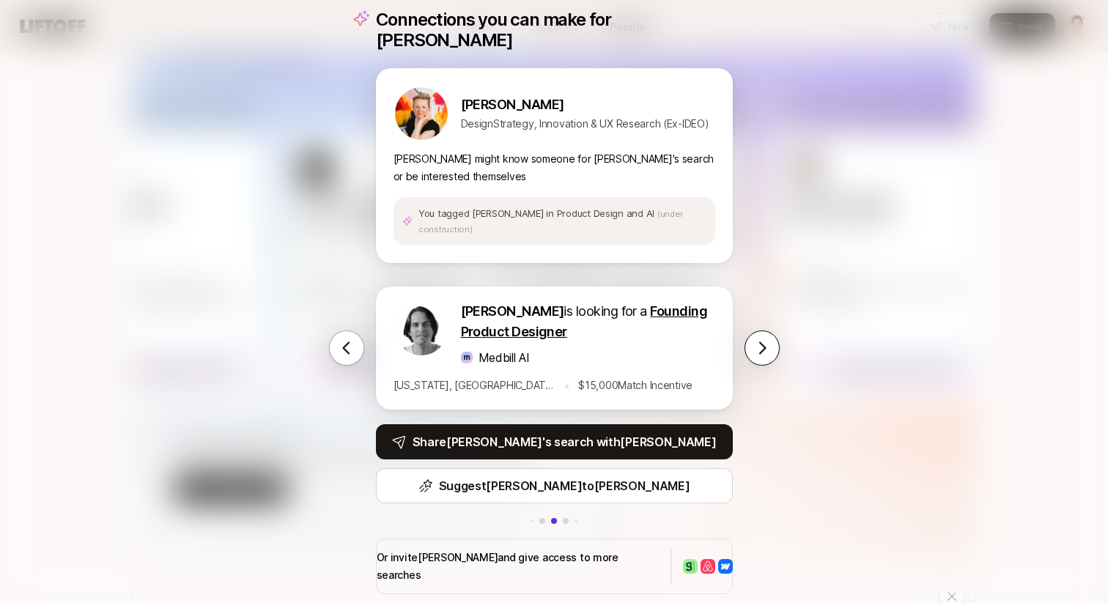
click at [760, 342] on icon at bounding box center [762, 348] width 7 height 12
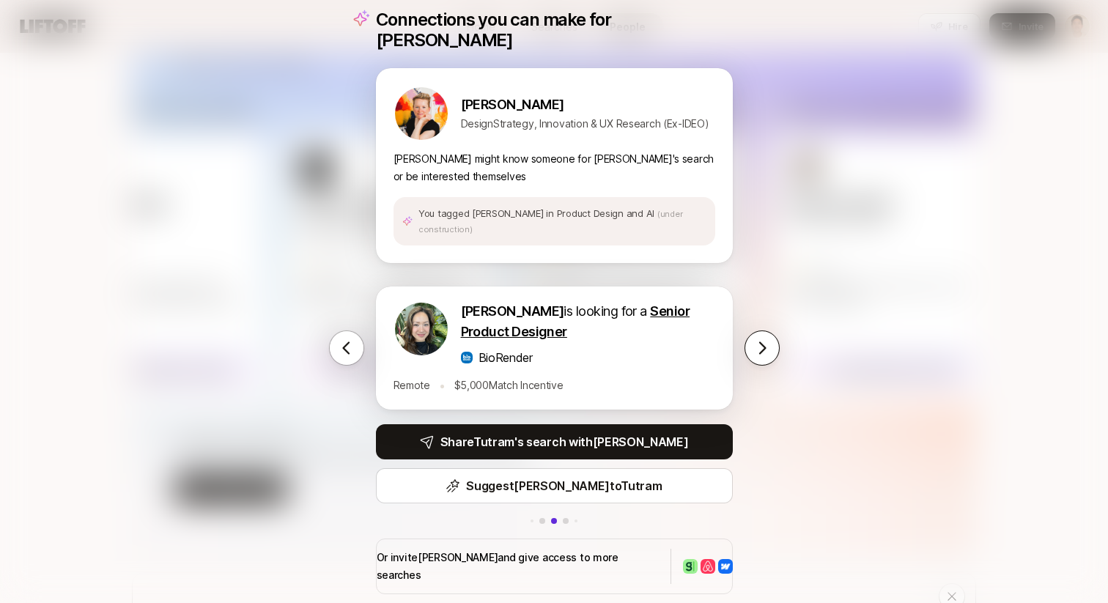
click at [760, 342] on icon at bounding box center [762, 348] width 7 height 12
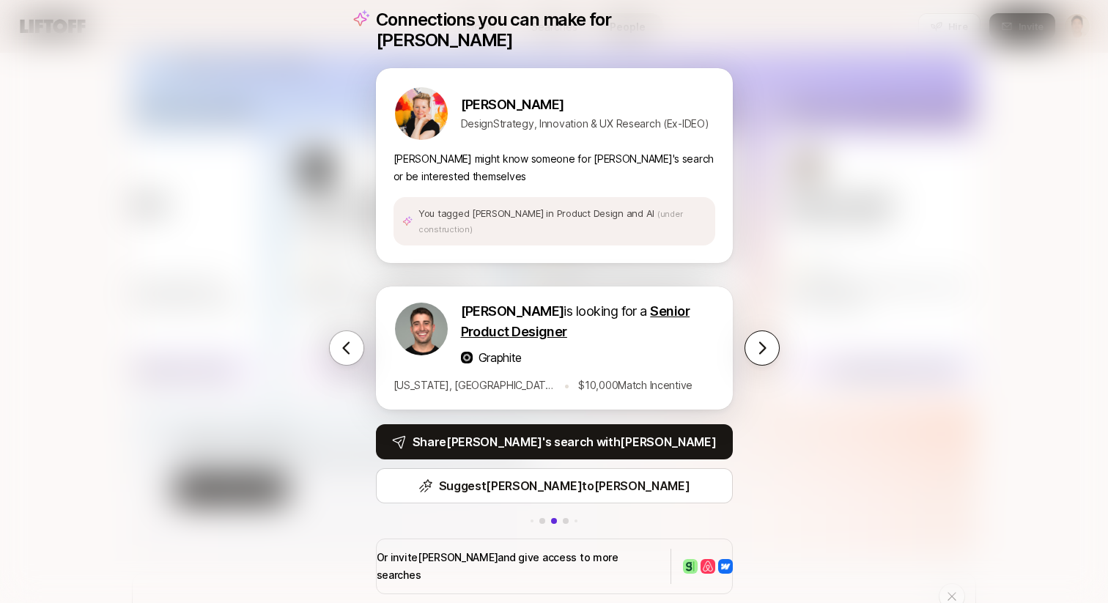
click at [760, 342] on icon at bounding box center [762, 348] width 7 height 12
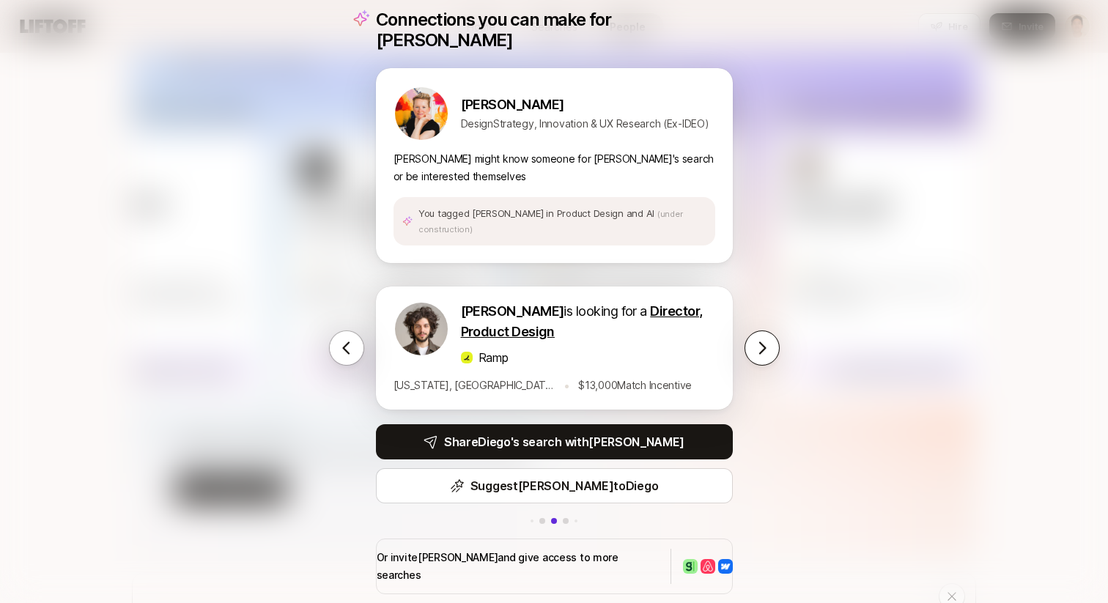
click at [759, 342] on icon at bounding box center [762, 348] width 7 height 12
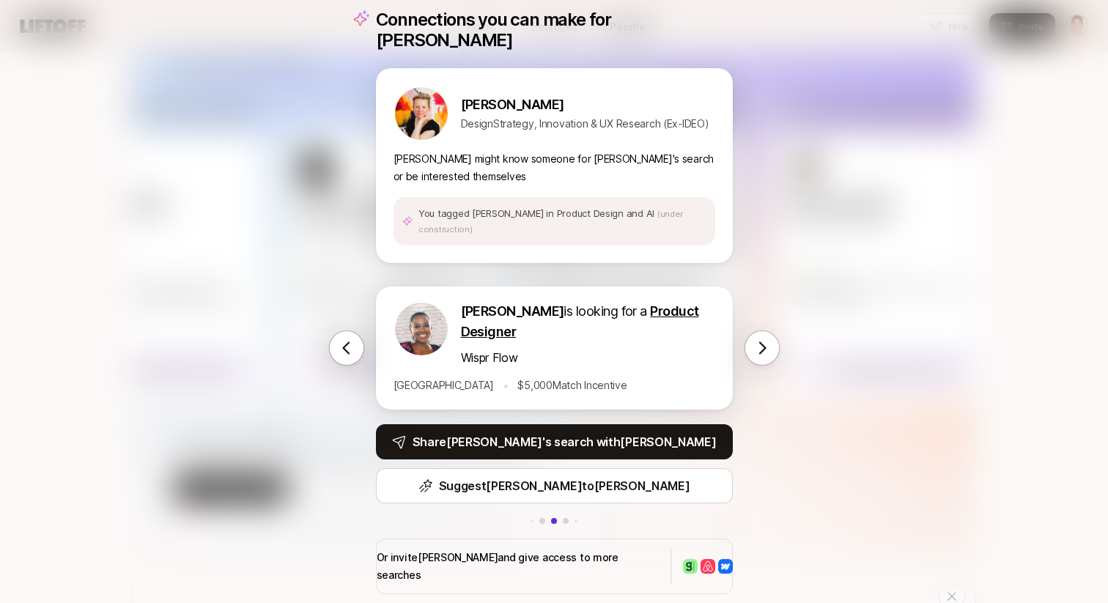
click at [877, 289] on div "Connections you can make for Anna Anna Engstrom DesignStrategy, Innovation & UX…" at bounding box center [554, 301] width 1108 height 603
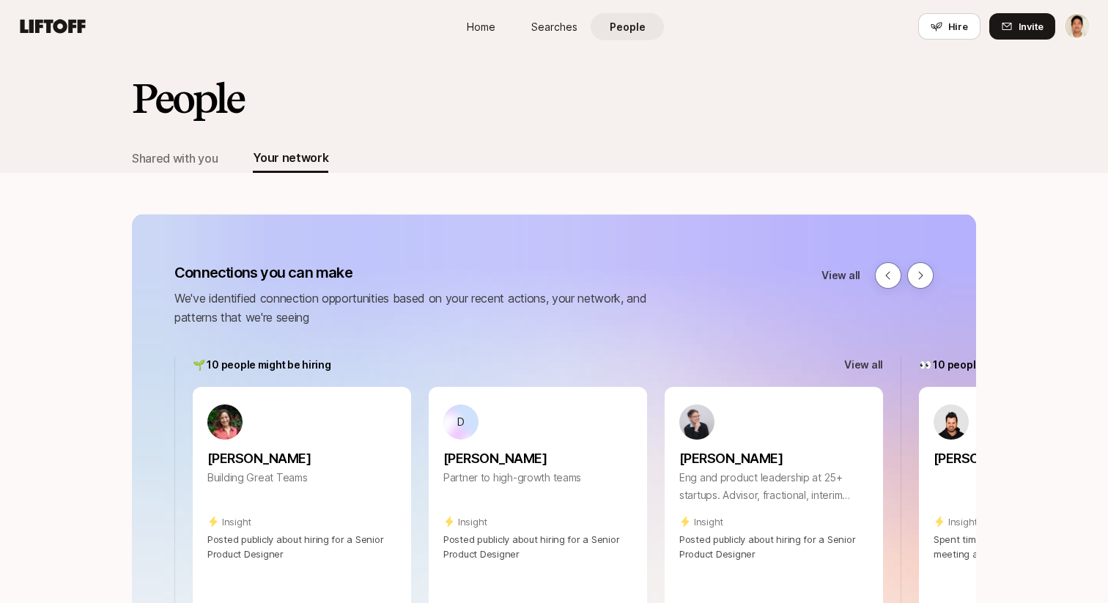
click at [366, 87] on div "People" at bounding box center [554, 109] width 844 height 67
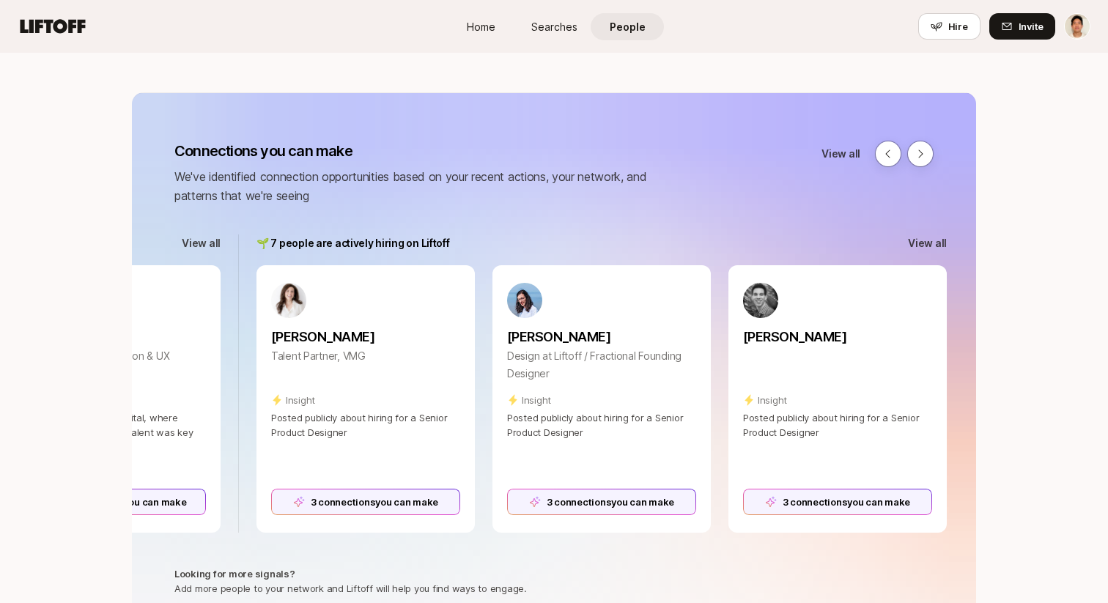
scroll to position [0, 1402]
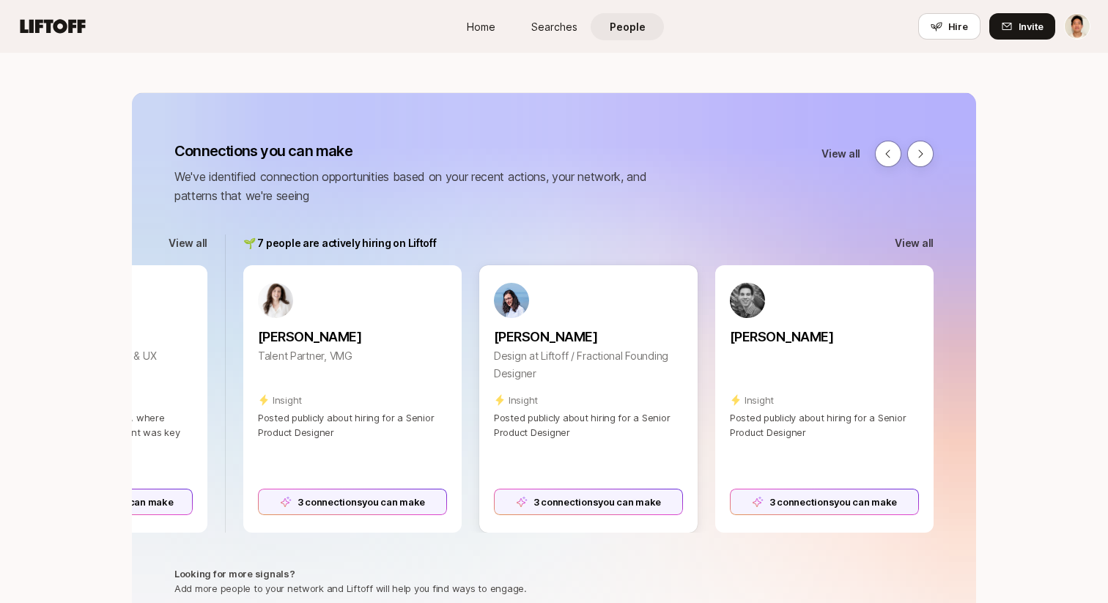
click at [590, 498] on div "3 connections you can make" at bounding box center [588, 502] width 189 height 26
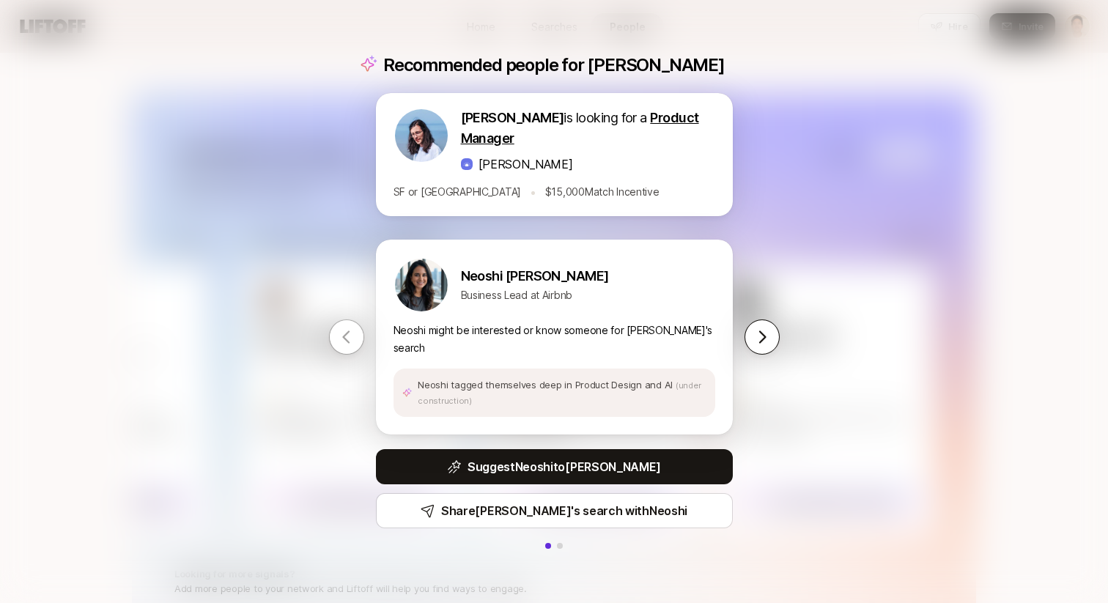
click at [768, 339] on icon at bounding box center [762, 337] width 18 height 18
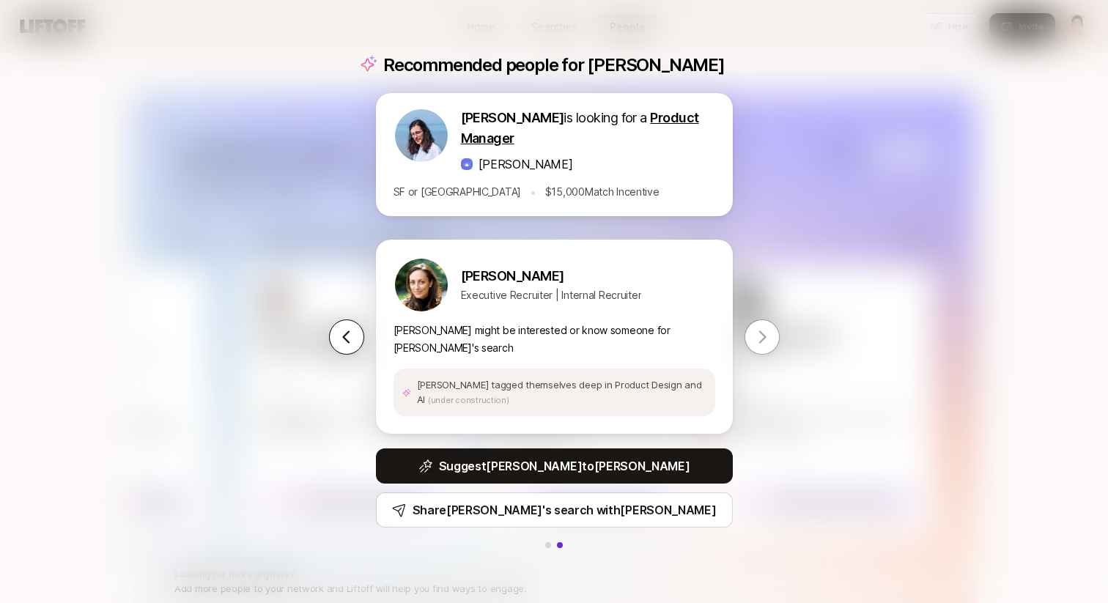
click at [339, 342] on button at bounding box center [346, 337] width 35 height 35
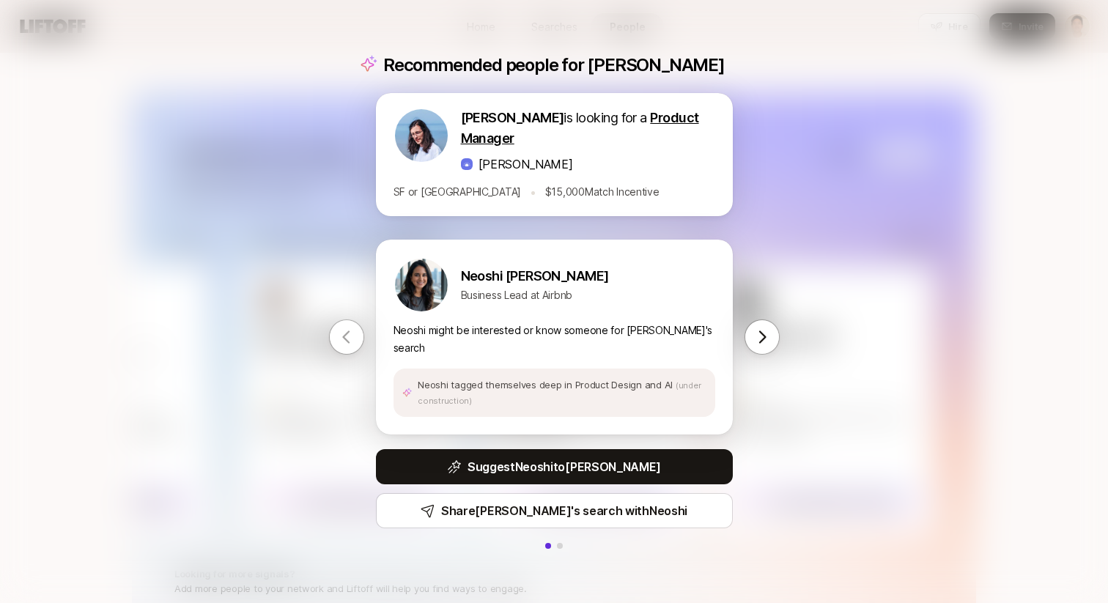
click at [340, 339] on icon at bounding box center [347, 337] width 18 height 18
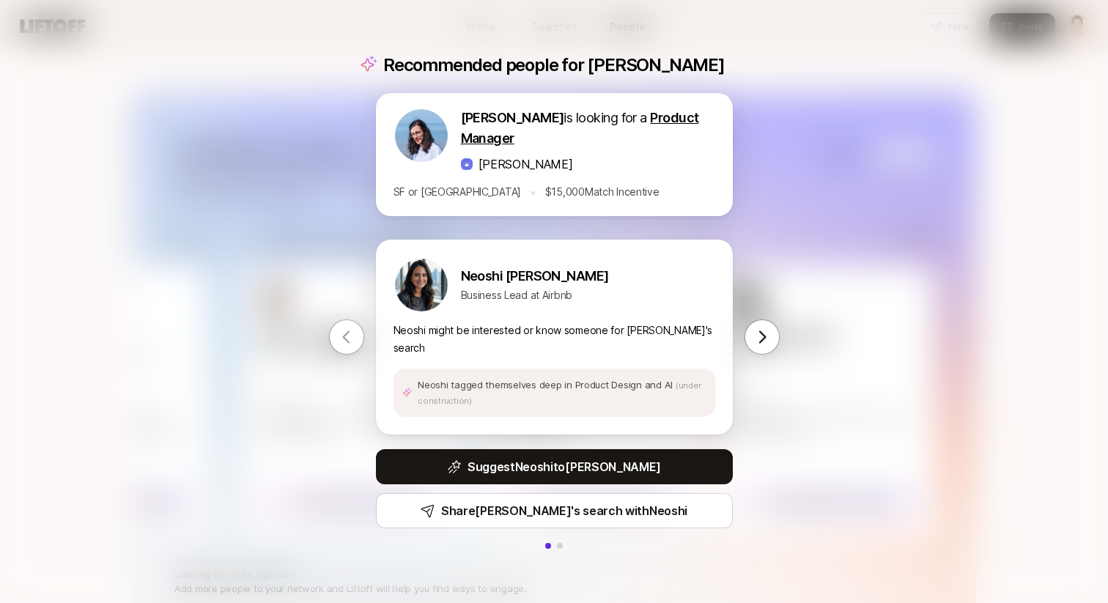
click at [340, 339] on icon at bounding box center [347, 337] width 18 height 18
click at [764, 339] on icon at bounding box center [762, 337] width 18 height 18
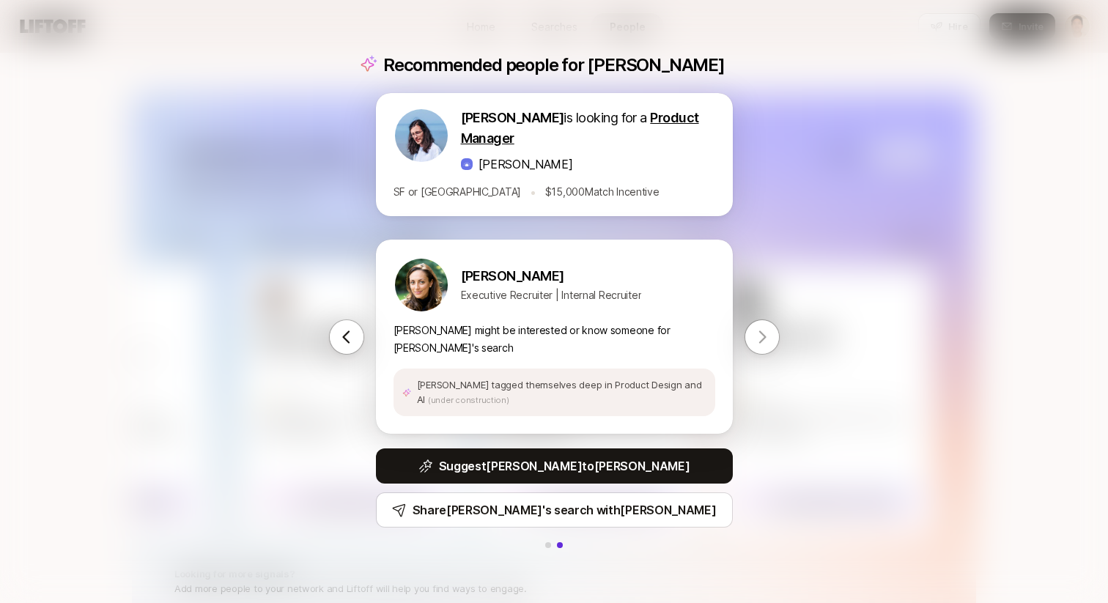
click at [325, 422] on div "Recommended people for Dan Dan Tase is looking for a Product Manager Fay SF or …" at bounding box center [554, 301] width 1108 height 603
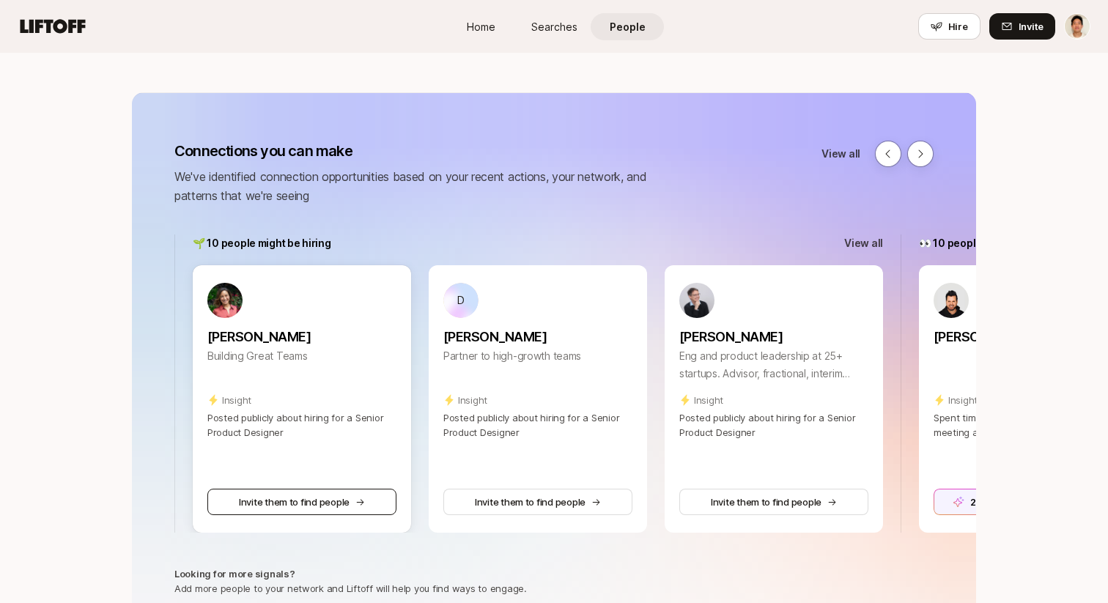
click at [317, 501] on button "Invite them to find people" at bounding box center [301, 502] width 189 height 26
type textarea "x"
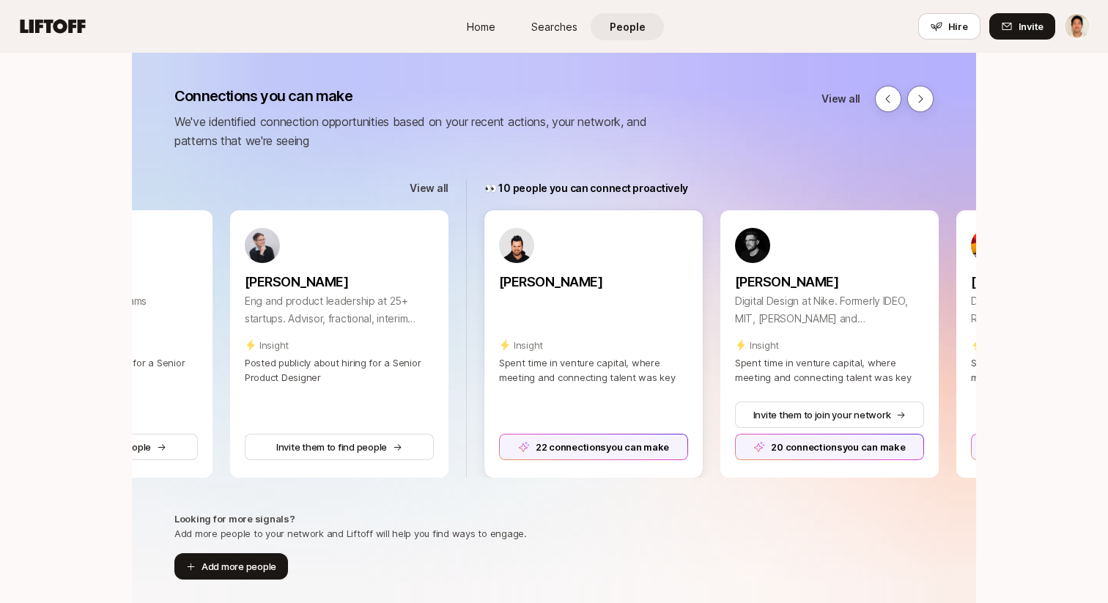
scroll to position [0, 526]
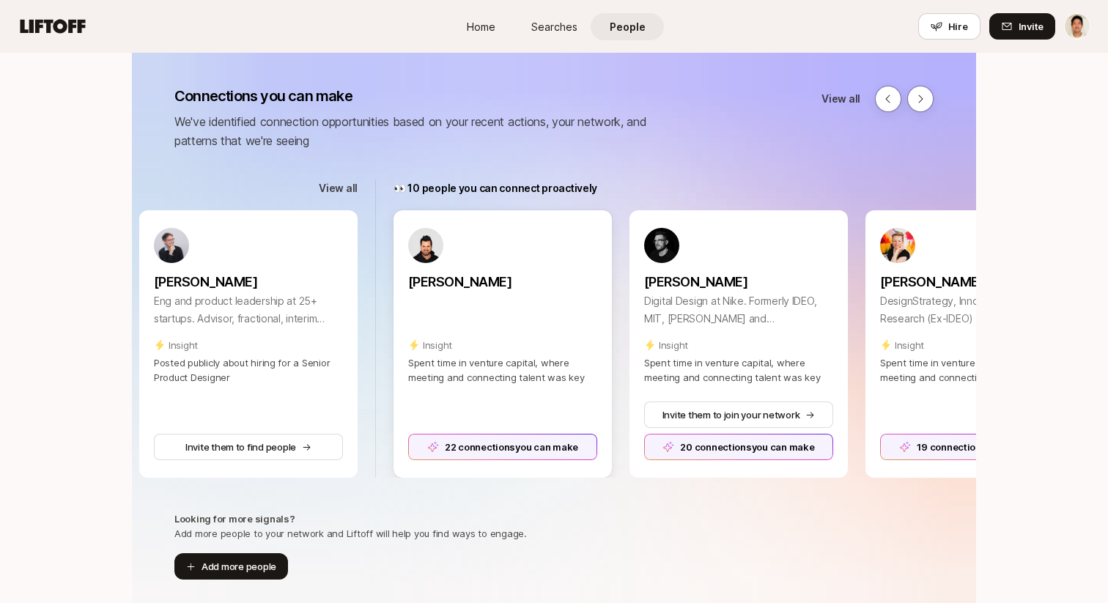
click at [515, 451] on div "22 connections you can make" at bounding box center [502, 447] width 189 height 26
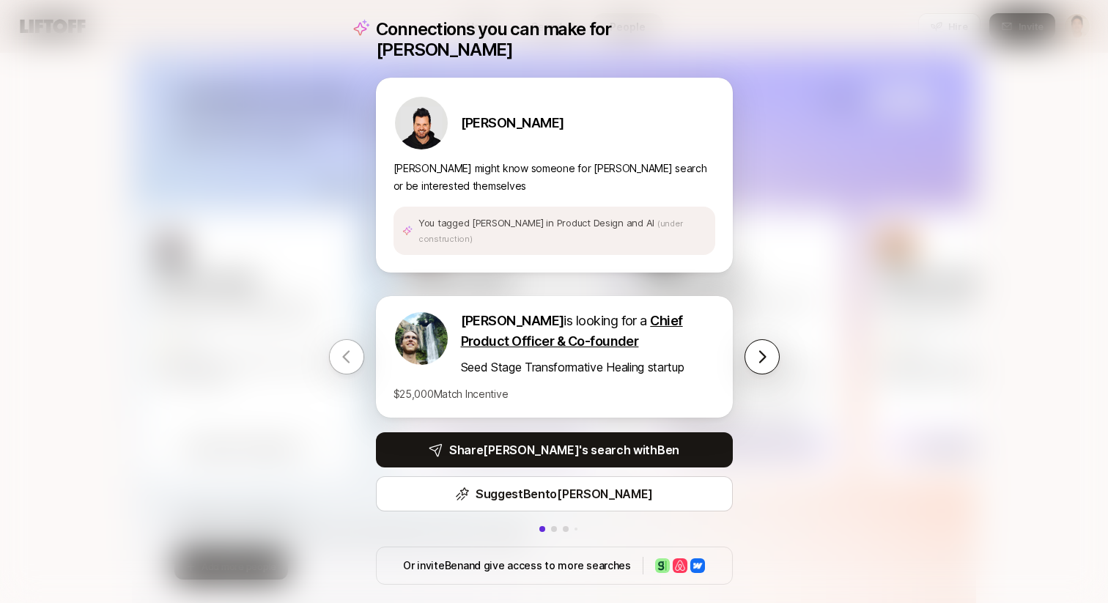
click at [768, 339] on button at bounding box center [762, 356] width 35 height 35
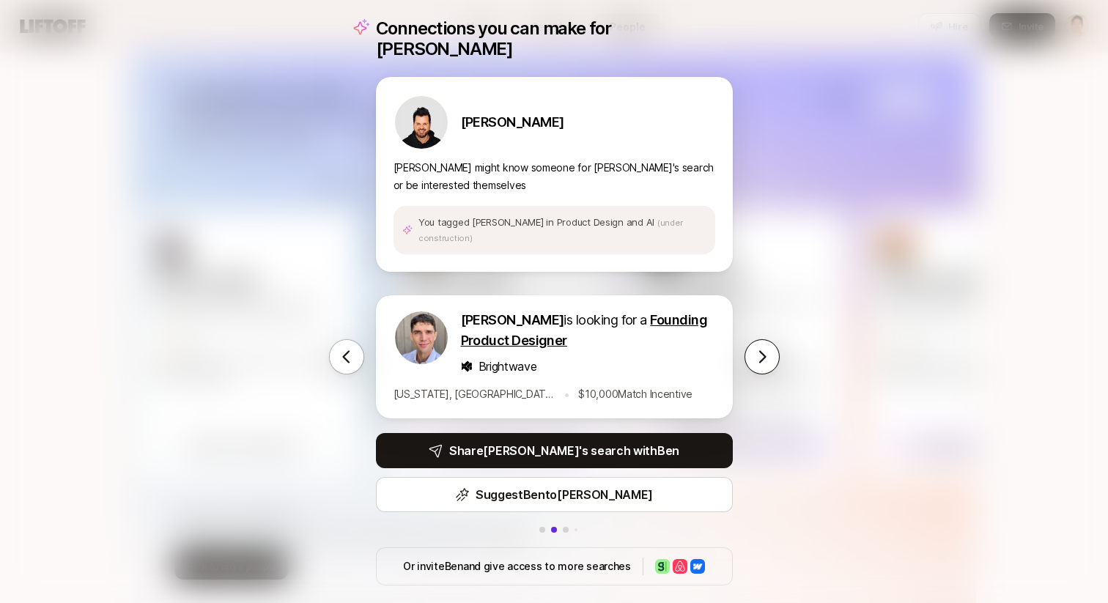
click at [768, 339] on button at bounding box center [762, 356] width 35 height 35
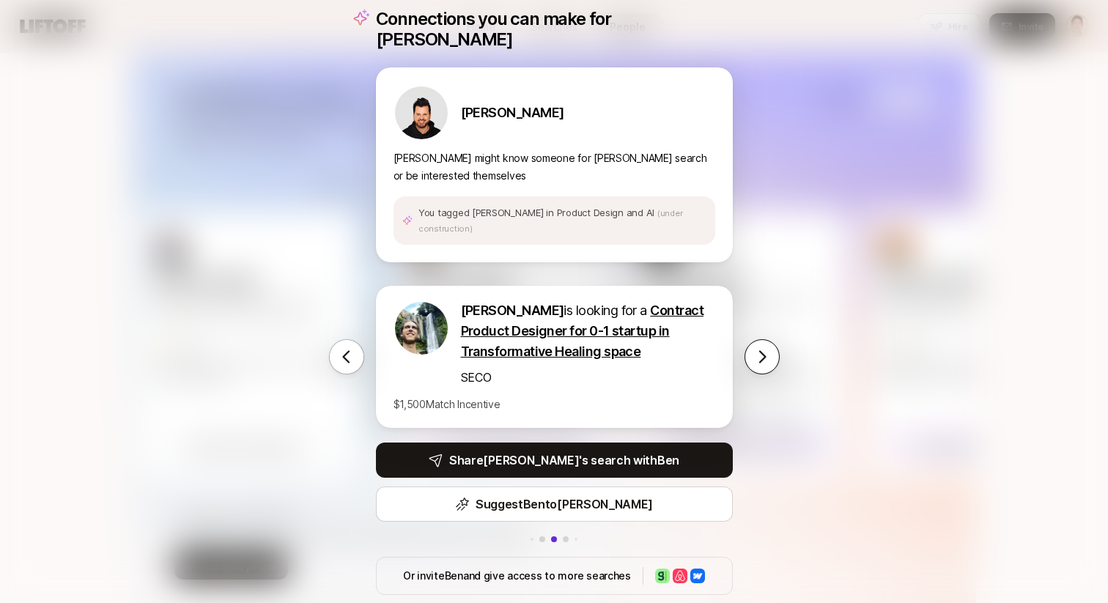
click at [768, 339] on button at bounding box center [762, 356] width 35 height 35
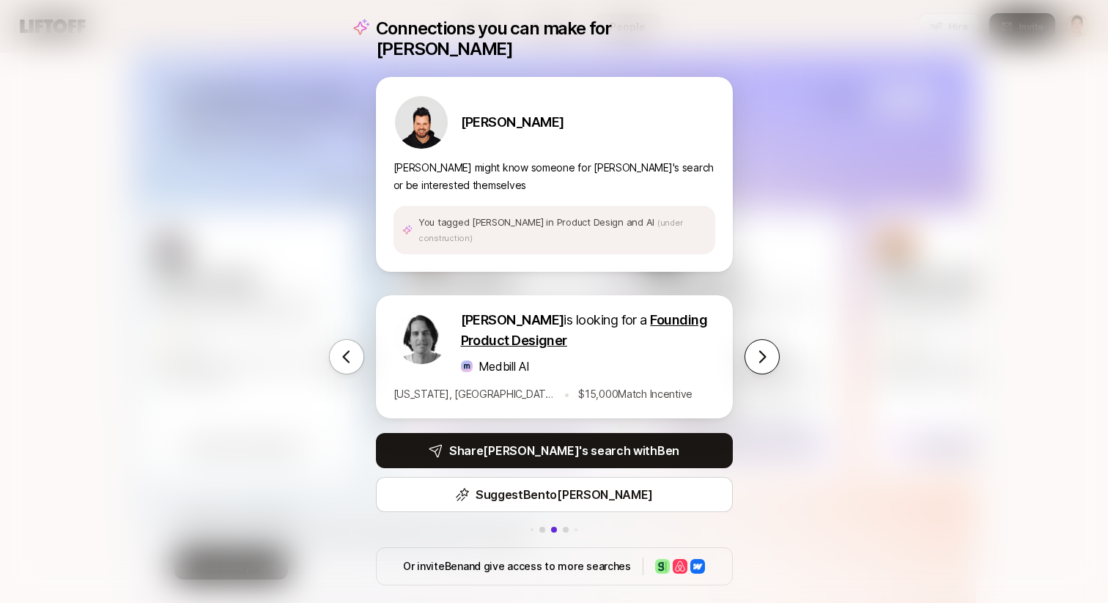
click at [768, 339] on button at bounding box center [762, 356] width 35 height 35
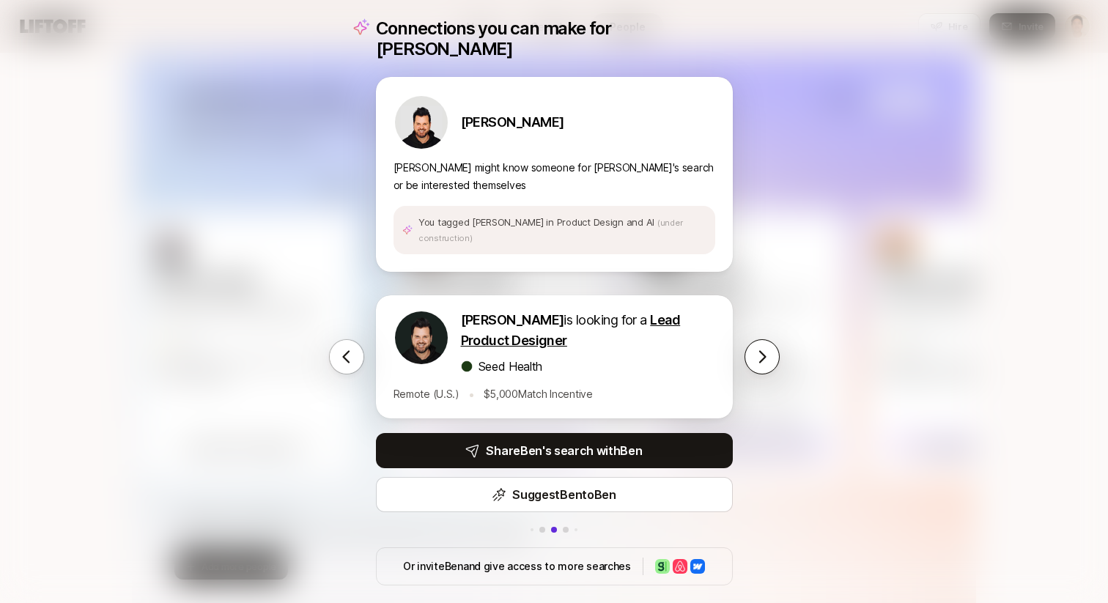
click at [768, 339] on button at bounding box center [762, 356] width 35 height 35
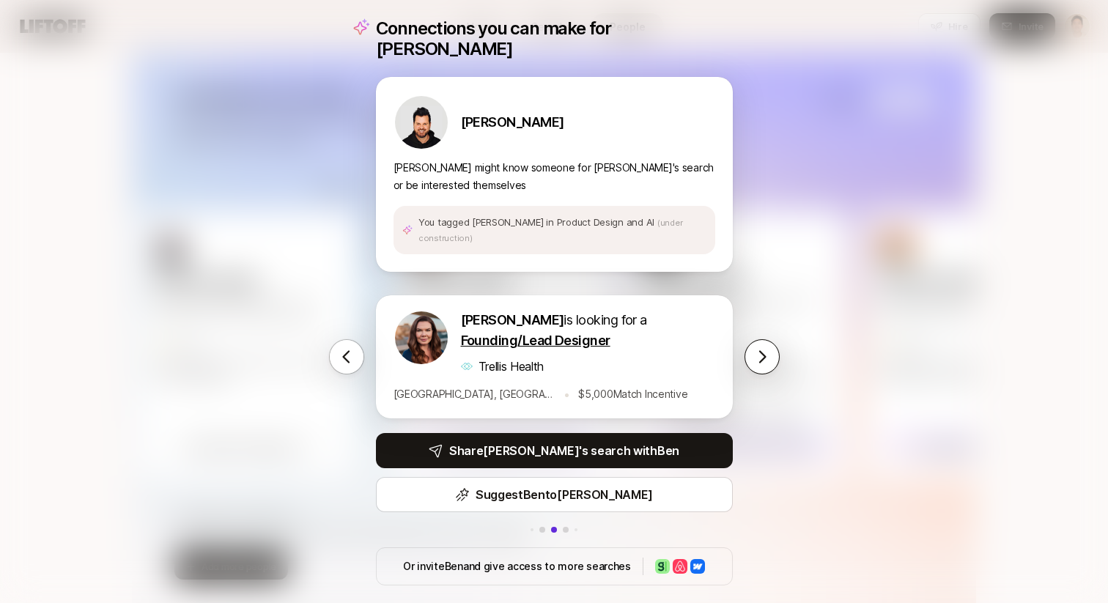
click at [768, 339] on button at bounding box center [762, 356] width 35 height 35
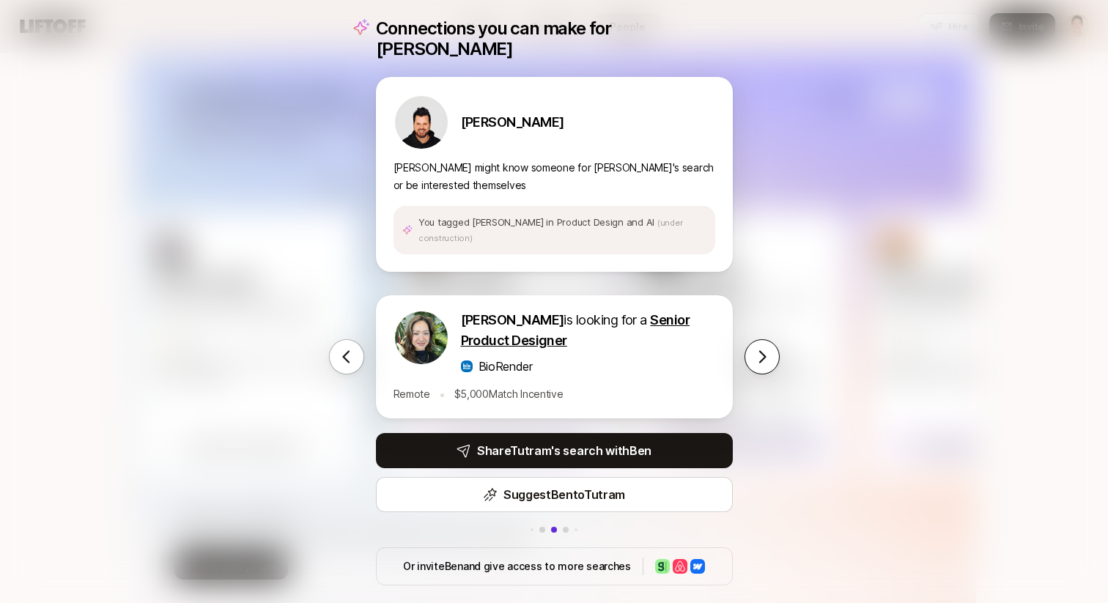
click at [768, 339] on button at bounding box center [762, 356] width 35 height 35
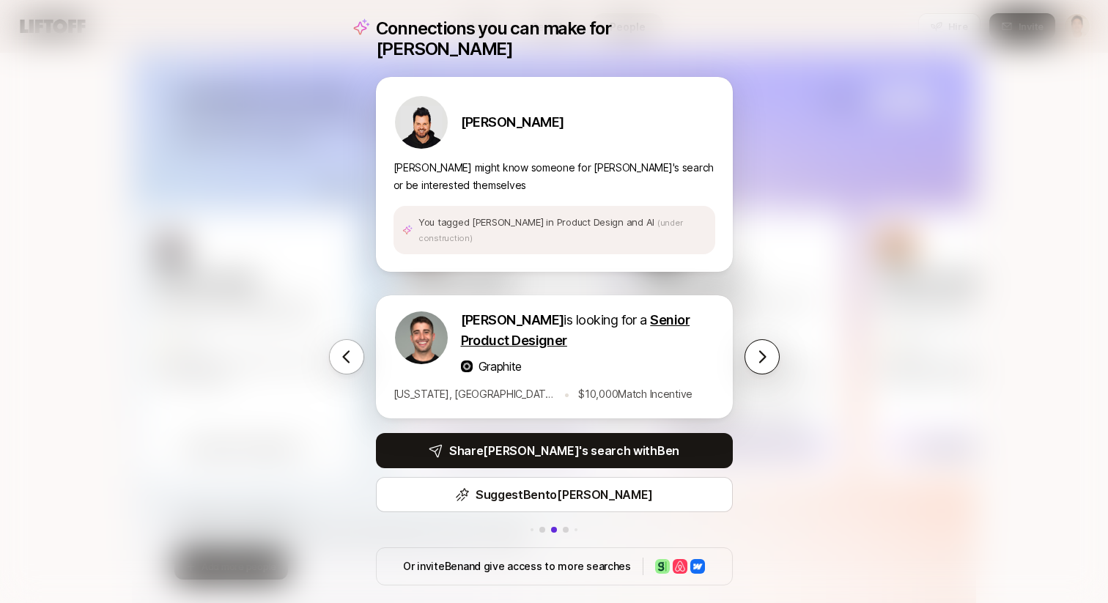
click at [768, 339] on button at bounding box center [762, 356] width 35 height 35
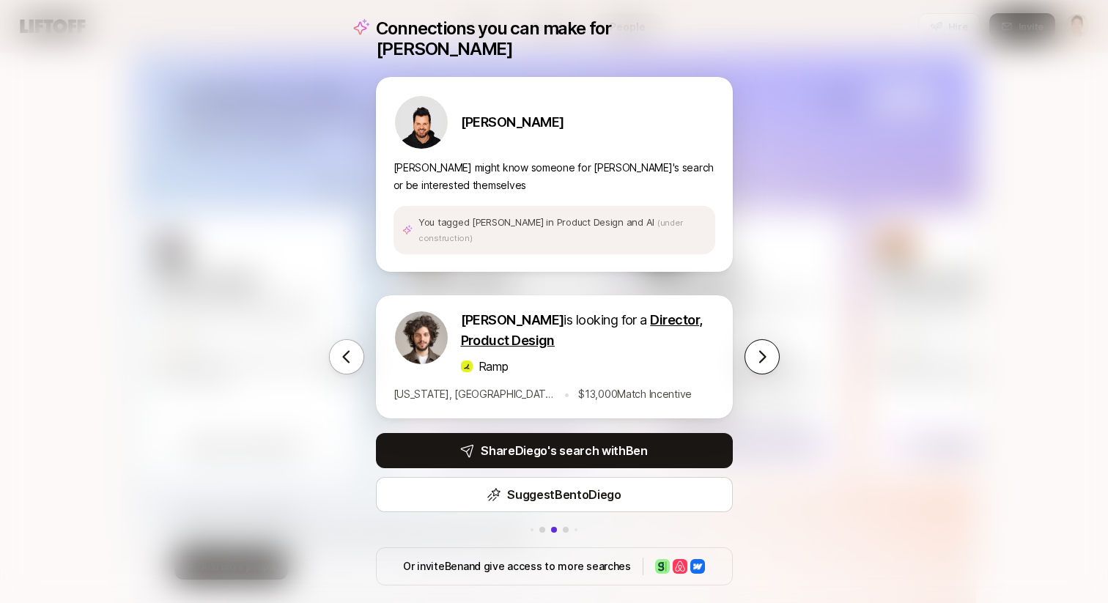
click at [768, 339] on button at bounding box center [762, 356] width 35 height 35
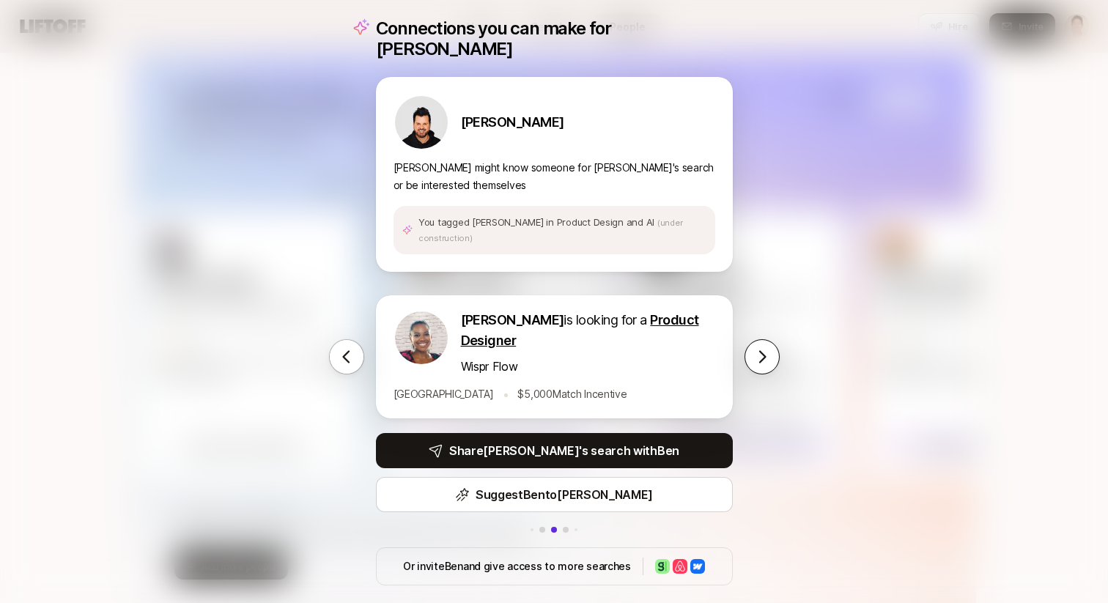
click at [768, 339] on button at bounding box center [762, 356] width 35 height 35
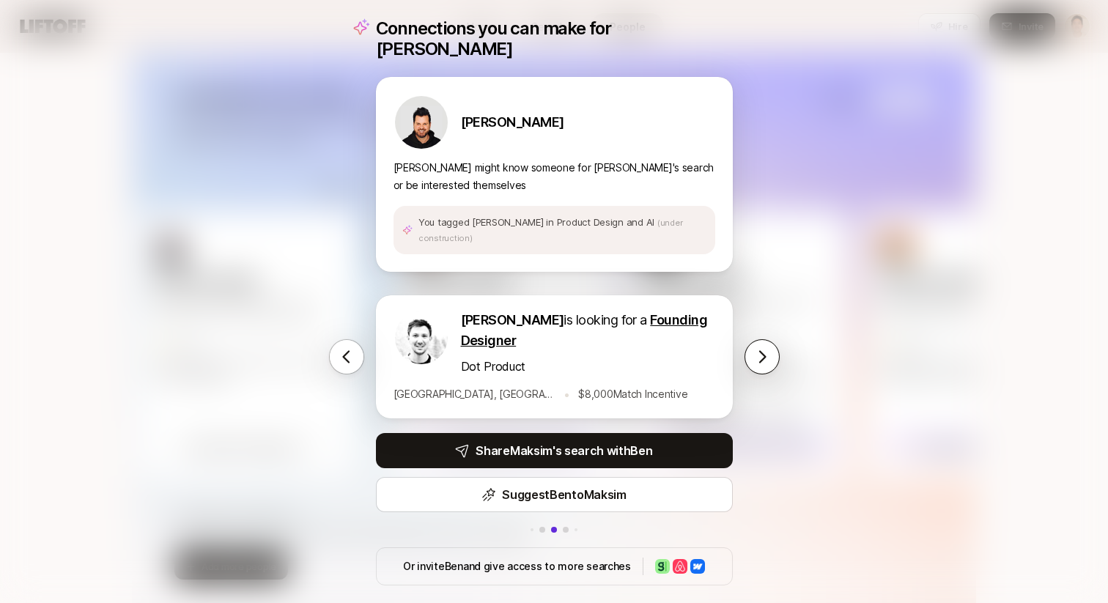
click at [768, 339] on button at bounding box center [762, 356] width 35 height 35
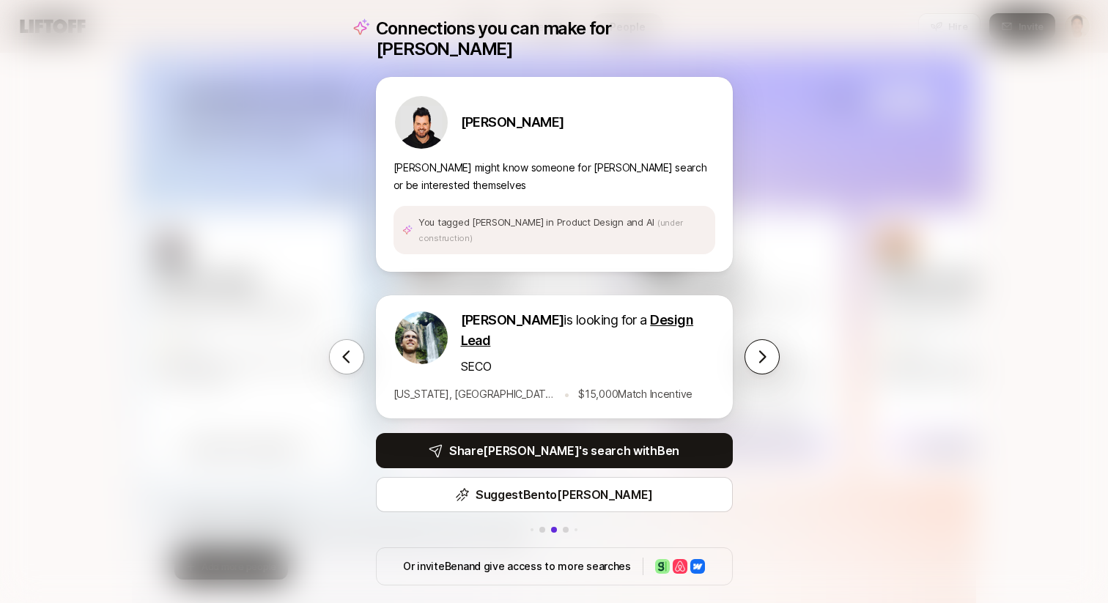
click at [768, 339] on button at bounding box center [762, 356] width 35 height 35
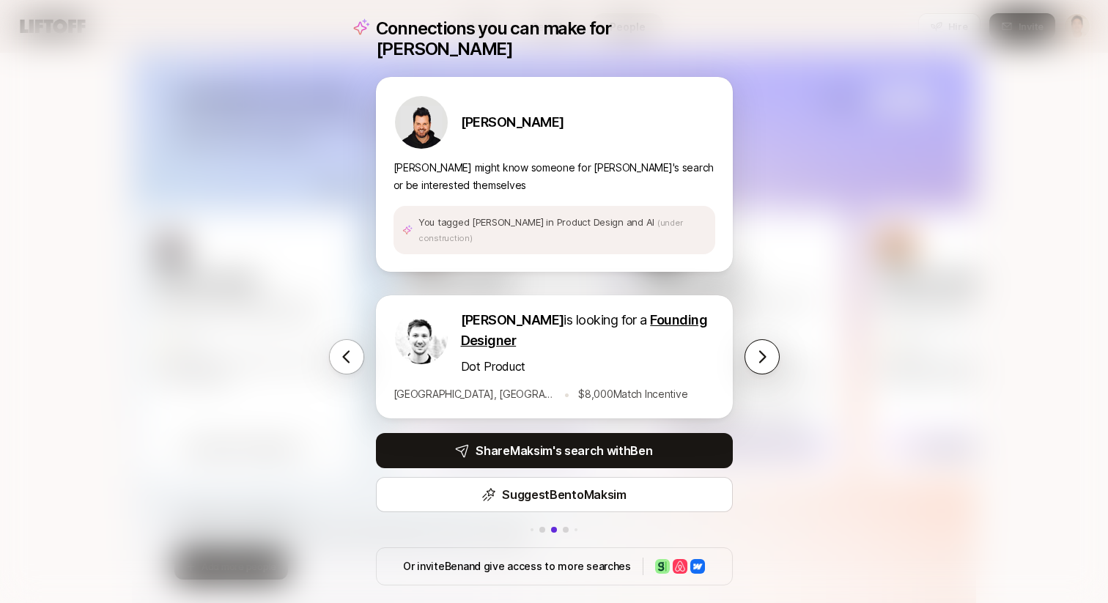
click at [768, 339] on button at bounding box center [762, 356] width 35 height 35
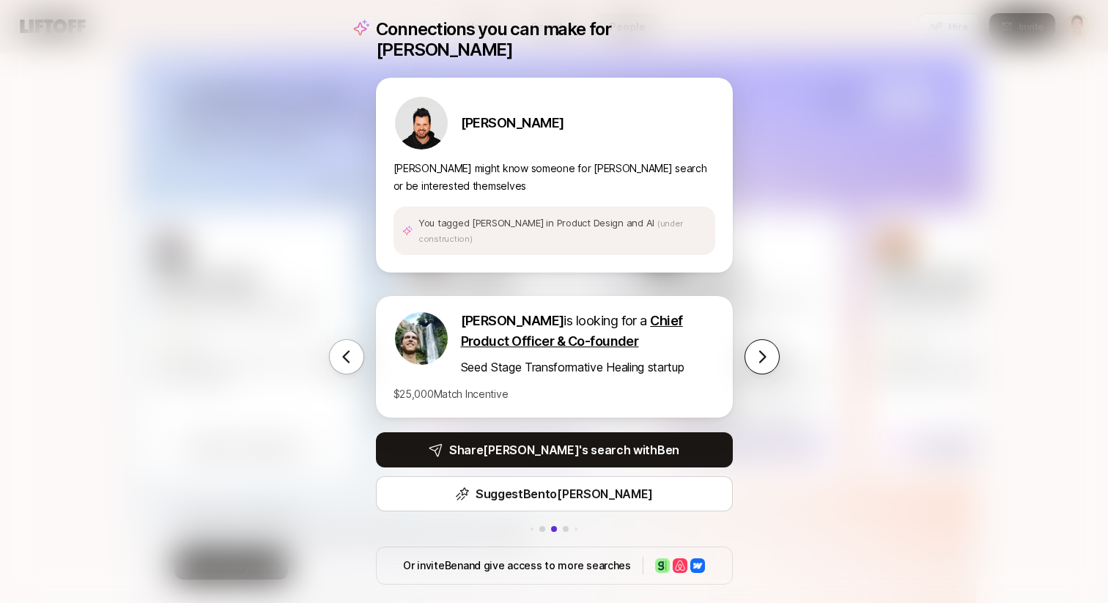
click at [768, 339] on button at bounding box center [762, 356] width 35 height 35
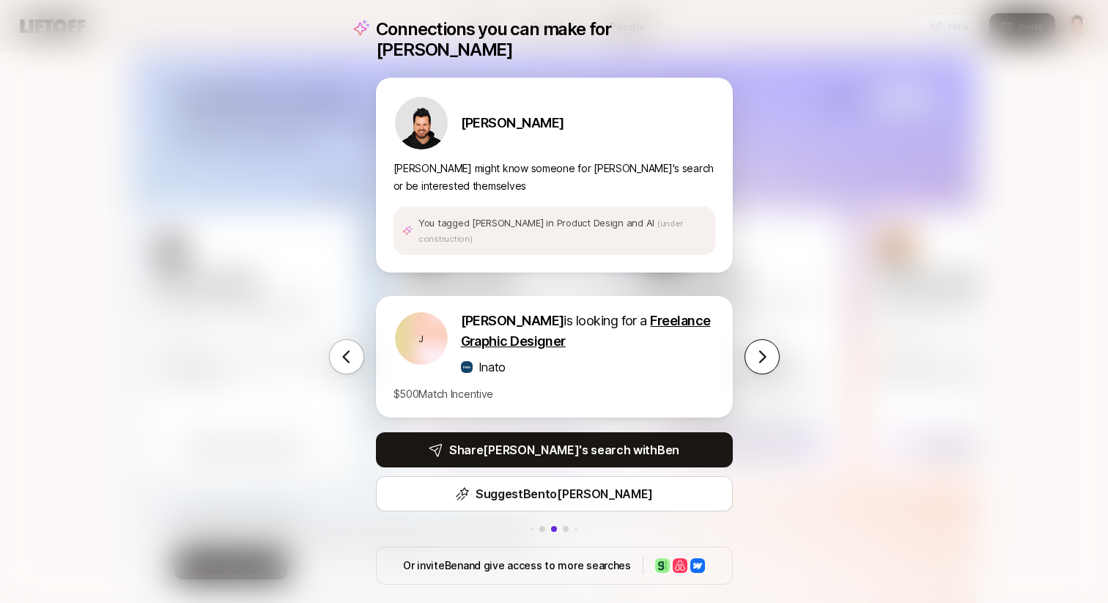
click at [768, 339] on button at bounding box center [762, 356] width 35 height 35
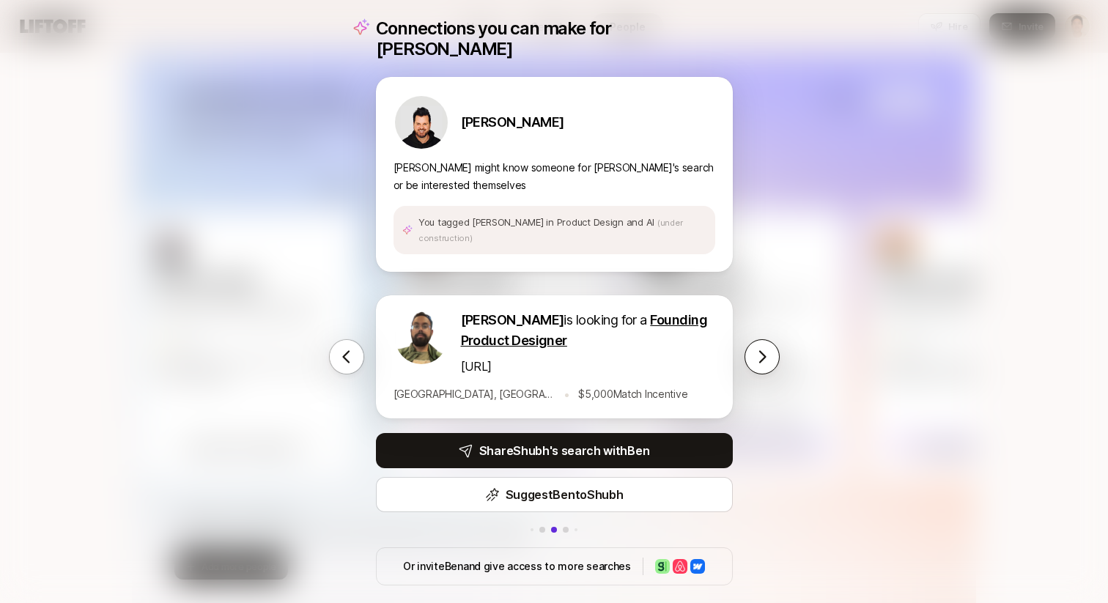
click at [768, 339] on button at bounding box center [762, 356] width 35 height 35
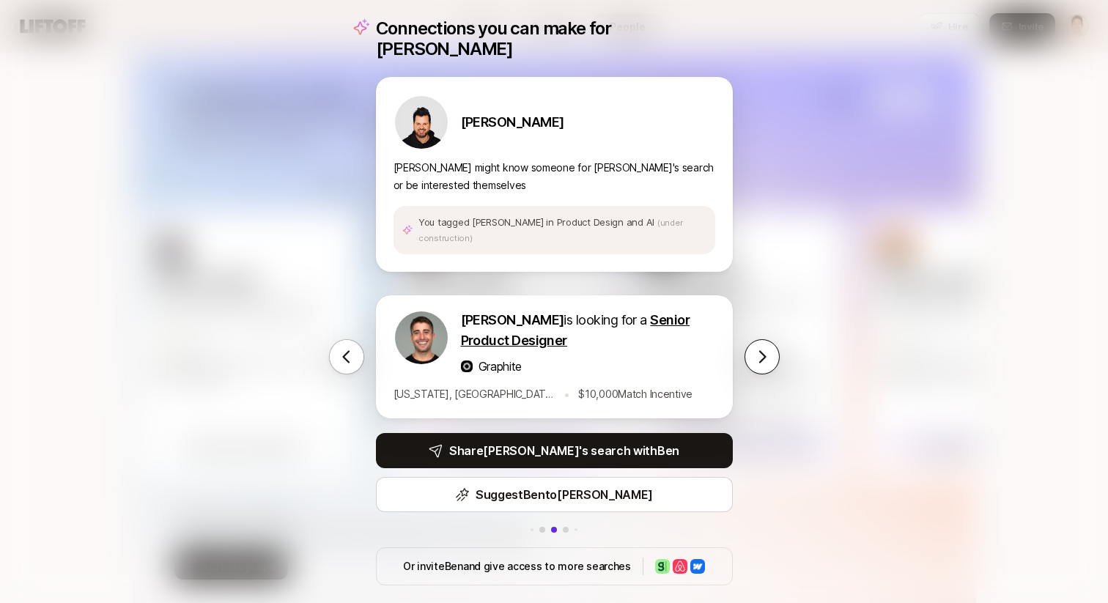
click at [768, 339] on button at bounding box center [762, 356] width 35 height 35
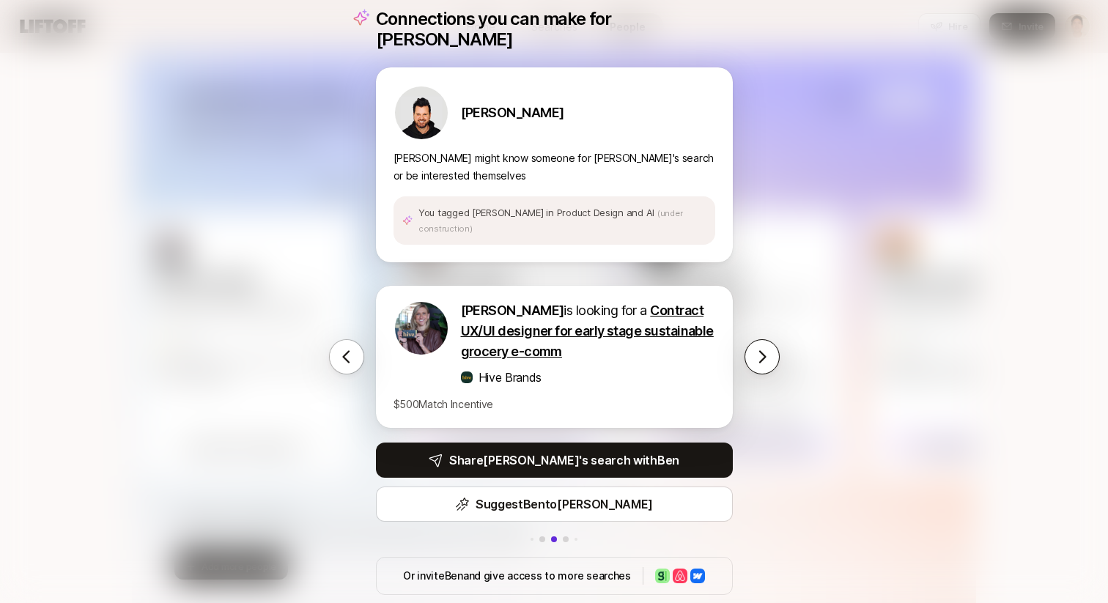
click at [768, 339] on button at bounding box center [762, 356] width 35 height 35
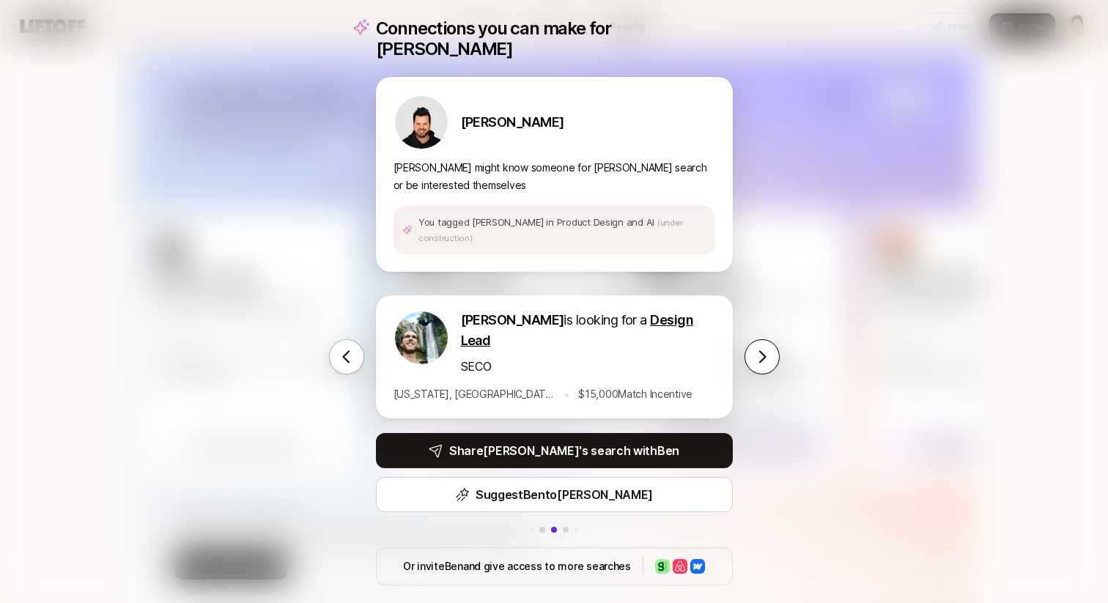
click at [766, 348] on icon at bounding box center [762, 357] width 18 height 18
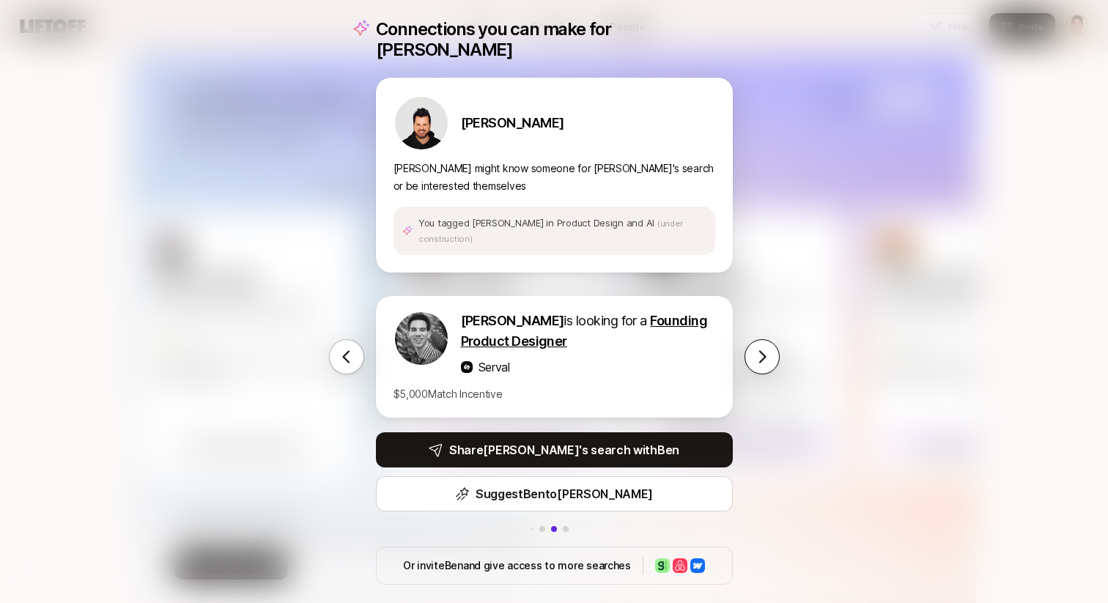
click at [766, 348] on icon at bounding box center [762, 357] width 18 height 18
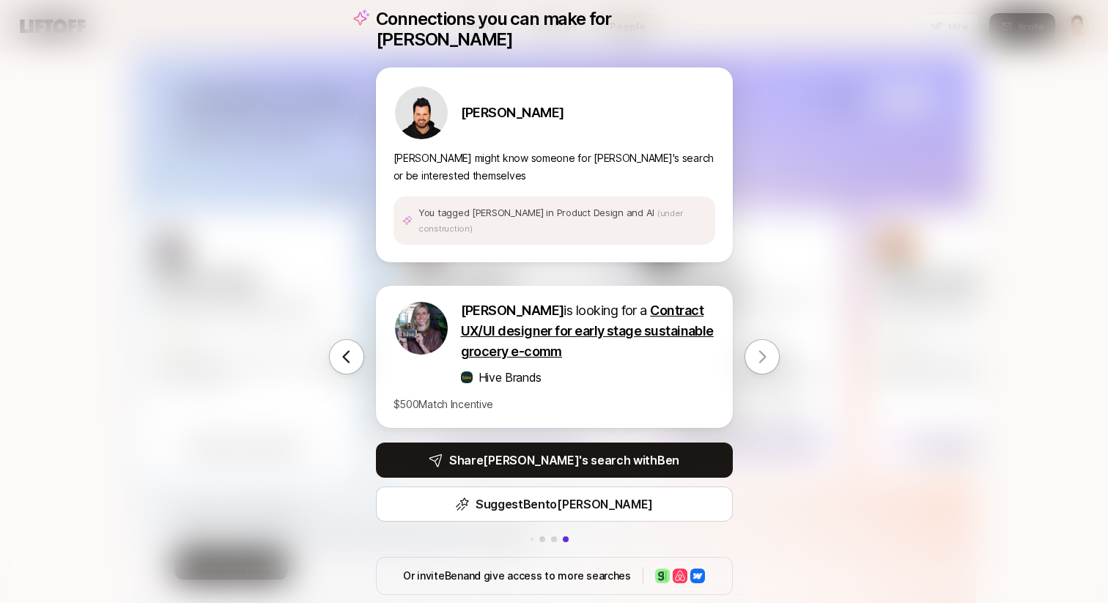
click at [766, 348] on icon at bounding box center [762, 357] width 18 height 18
click at [355, 350] on button at bounding box center [346, 356] width 35 height 35
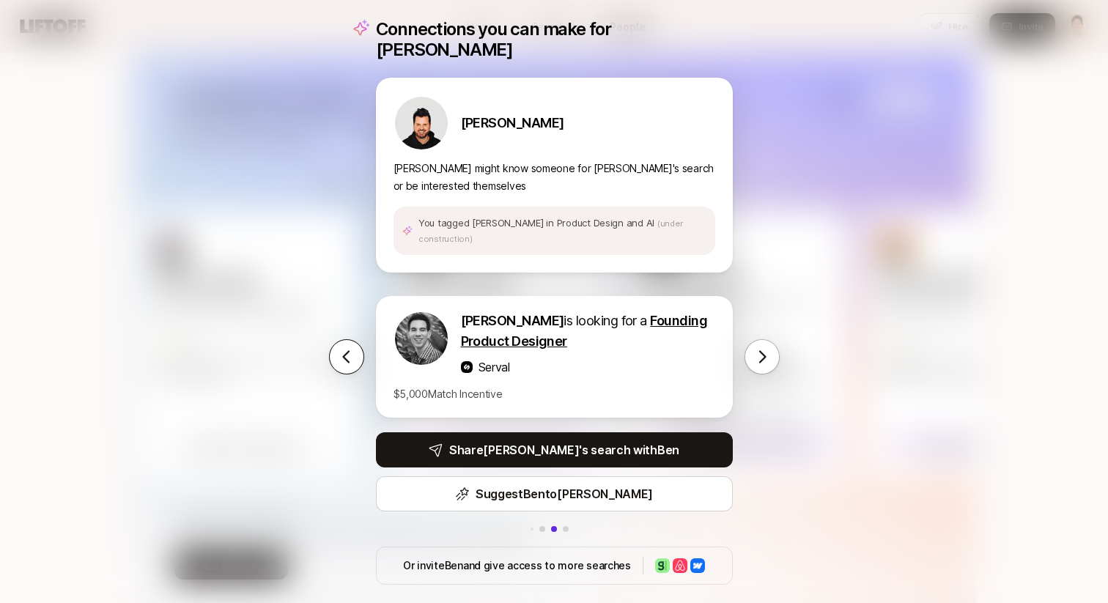
click at [355, 350] on button at bounding box center [346, 356] width 35 height 35
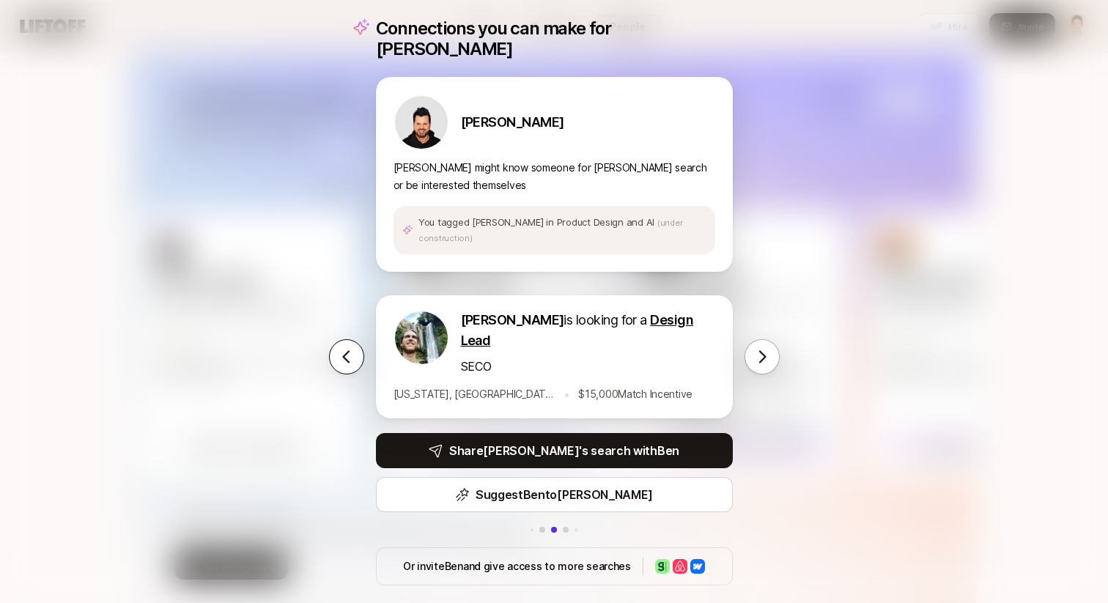
click at [355, 350] on button at bounding box center [346, 356] width 35 height 35
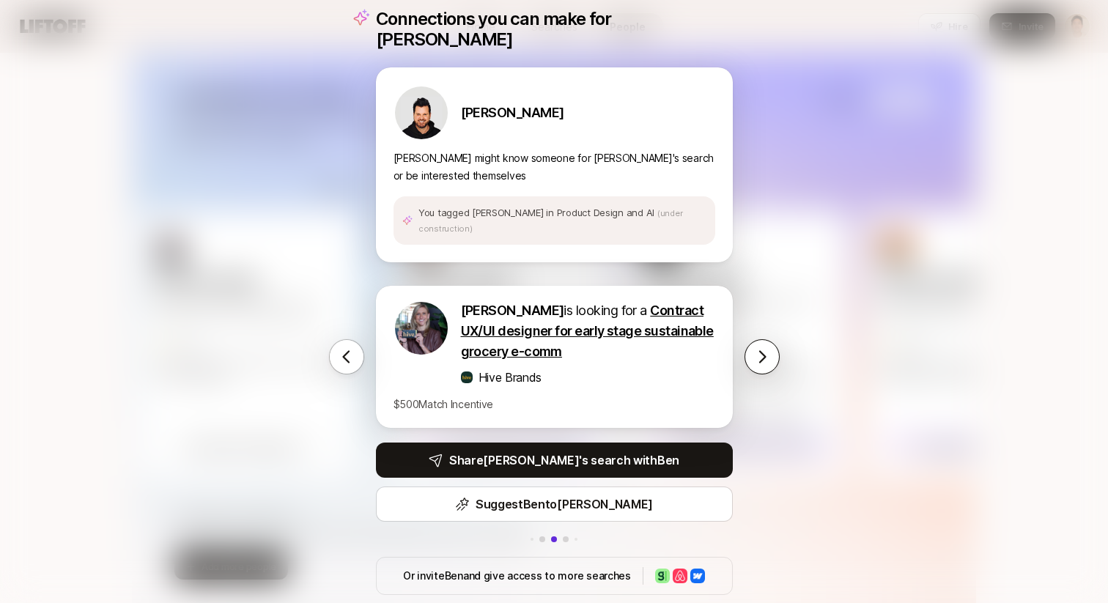
click at [778, 339] on button at bounding box center [762, 356] width 35 height 35
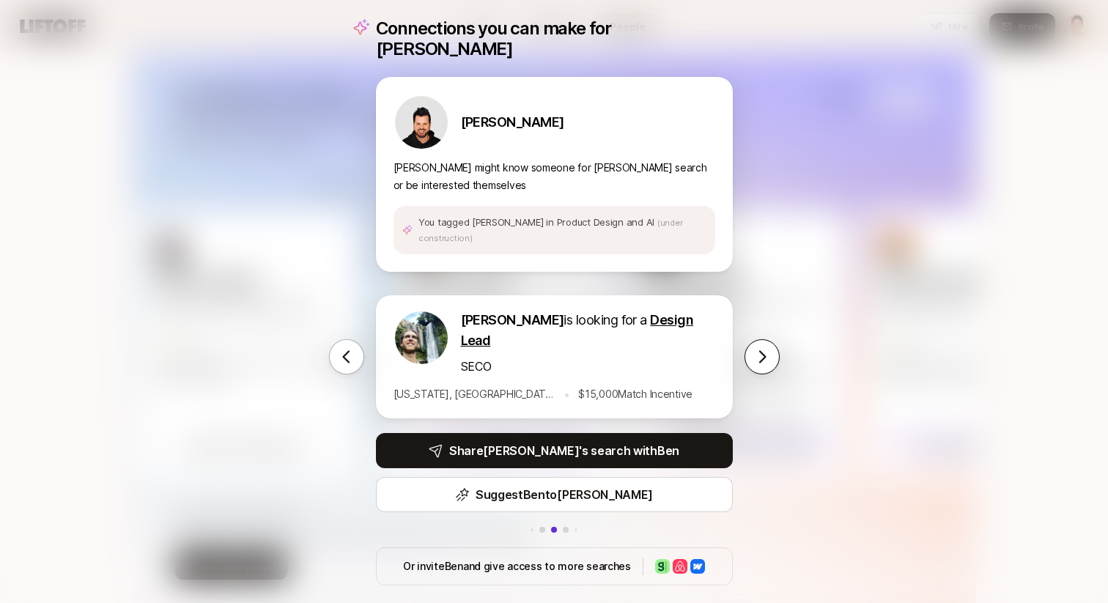
click at [778, 339] on button at bounding box center [762, 356] width 35 height 35
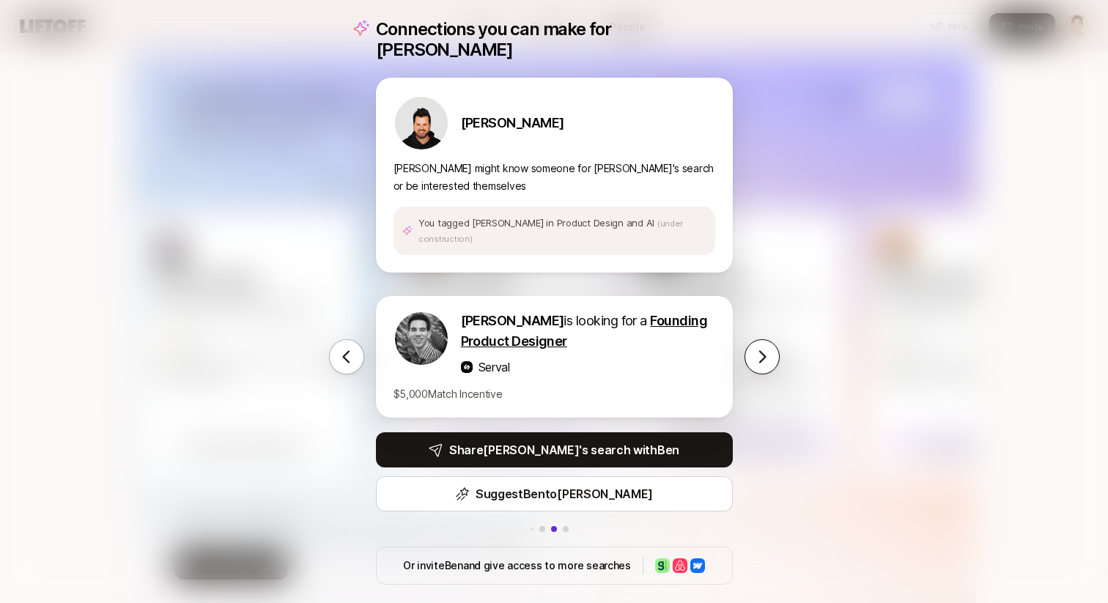
click at [778, 339] on button at bounding box center [762, 356] width 35 height 35
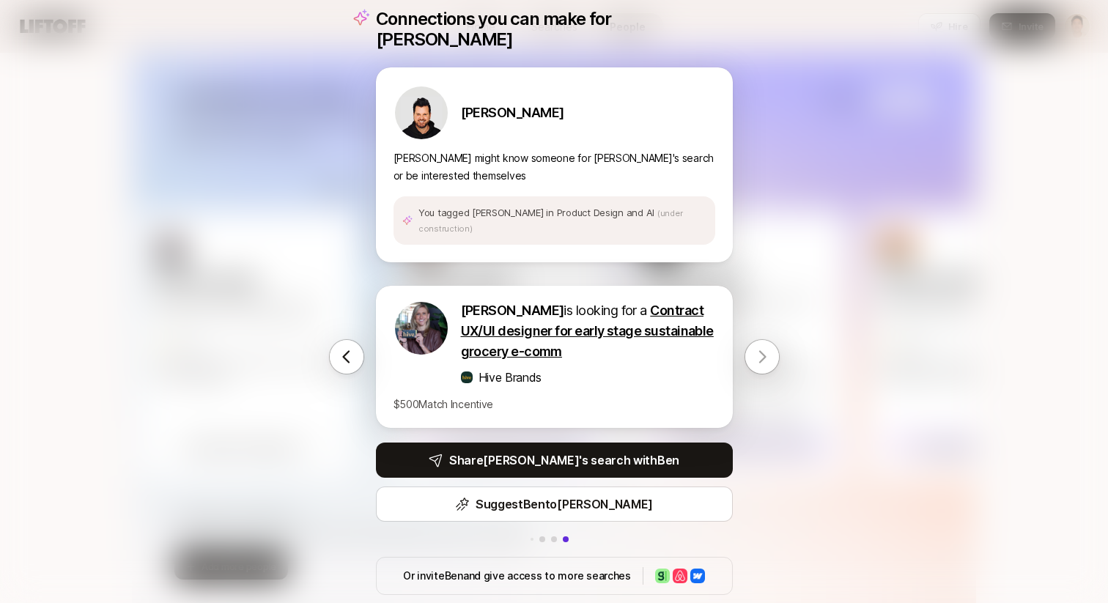
click at [554, 570] on div "Or invite Ben and give access to more searches" at bounding box center [554, 576] width 357 height 38
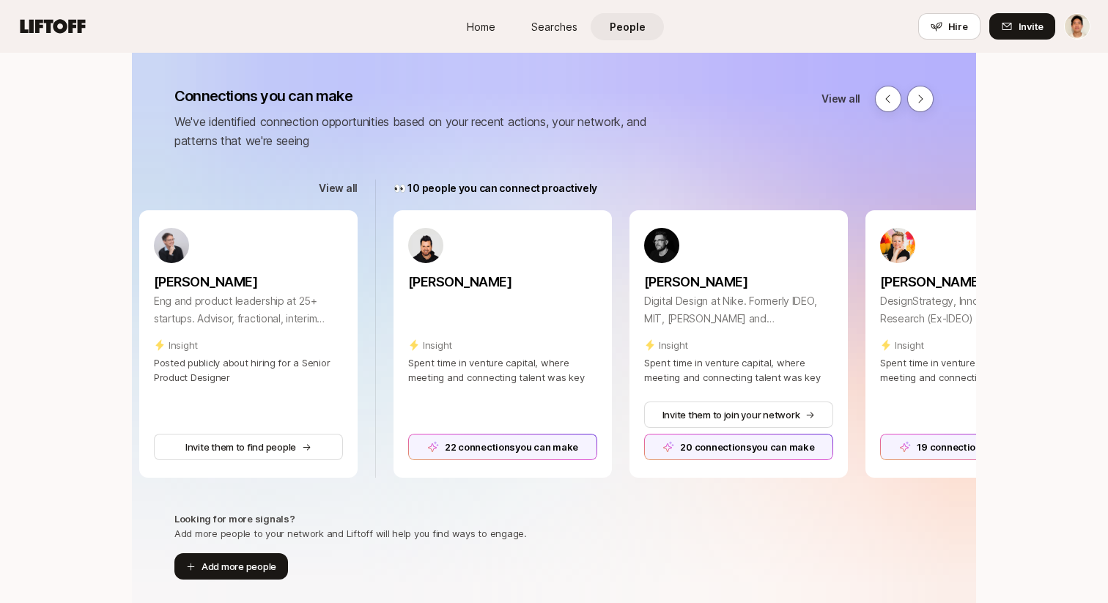
scroll to position [177, 0]
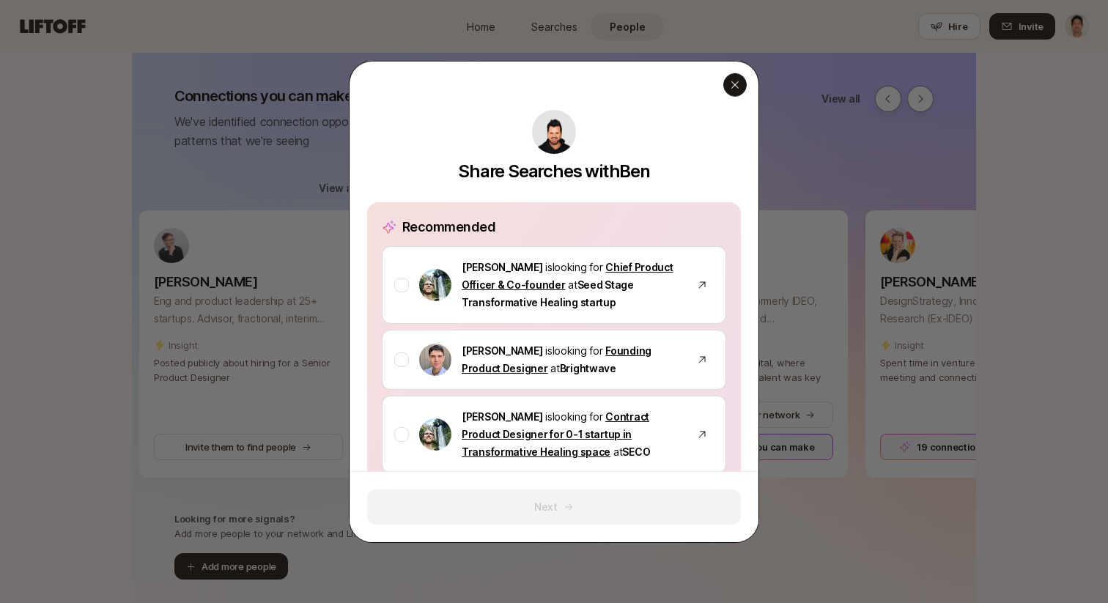
click at [738, 86] on icon "button" at bounding box center [735, 84] width 12 height 12
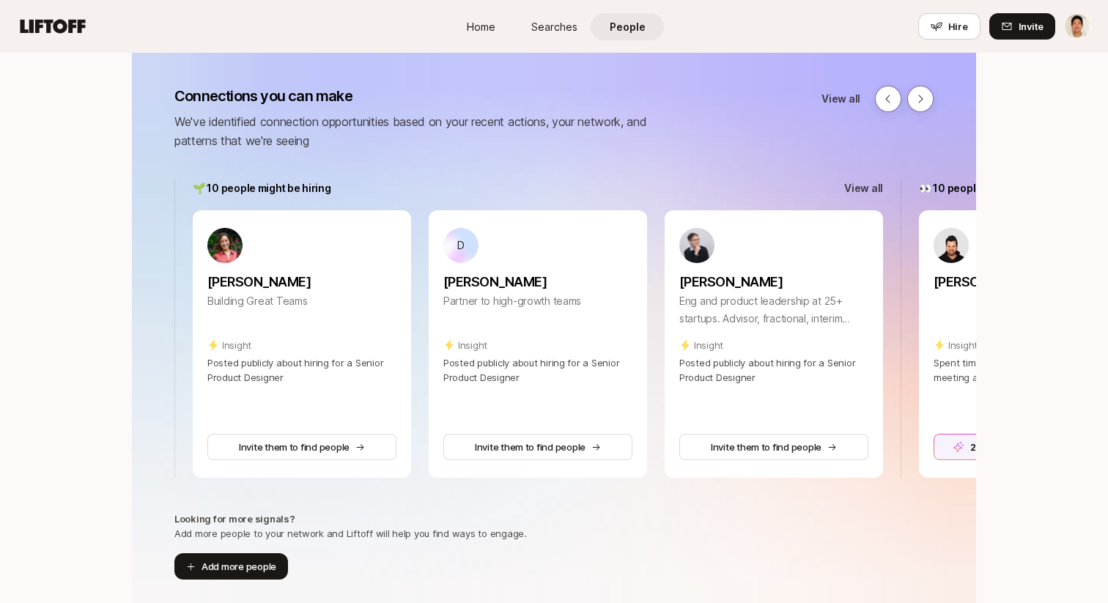
scroll to position [0, 0]
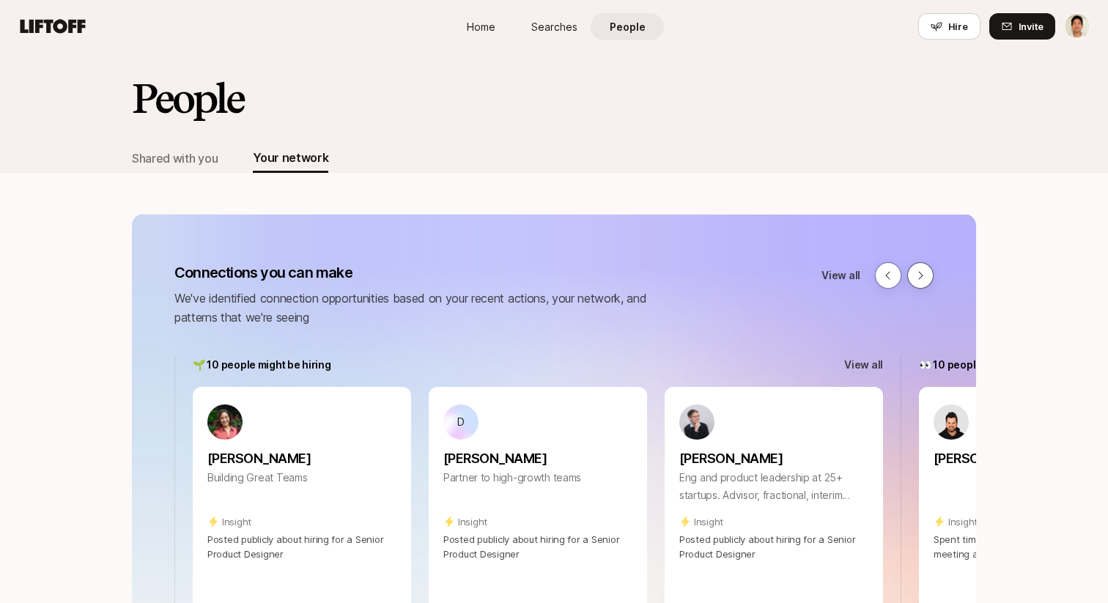
click at [921, 273] on icon at bounding box center [920, 275] width 4 height 8
click at [837, 271] on p "View all" at bounding box center [841, 276] width 39 height 18
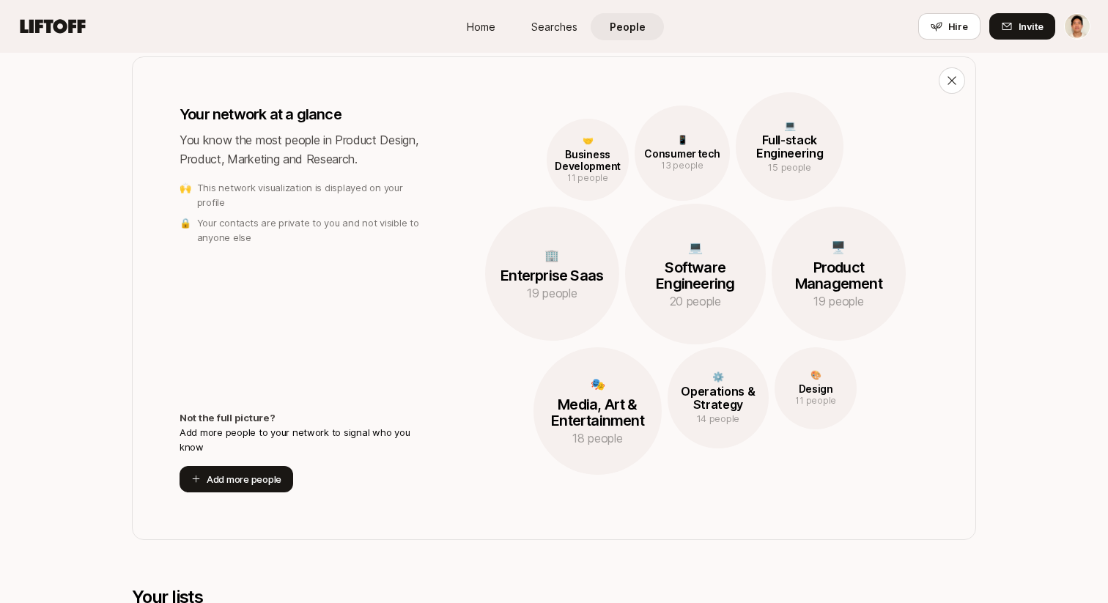
scroll to position [813, 0]
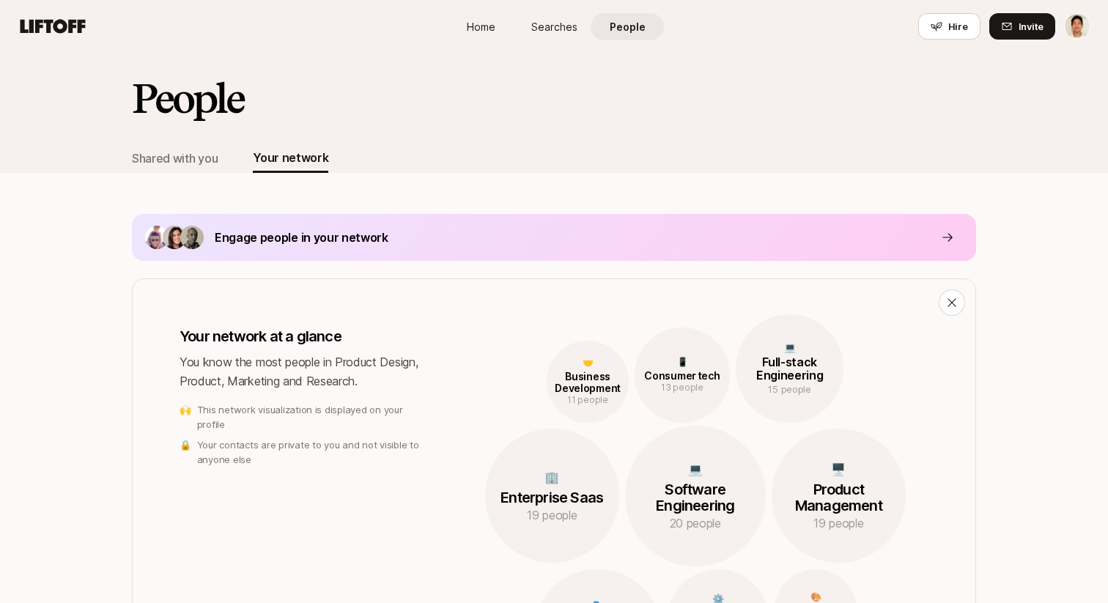
scroll to position [32, 0]
